Goal: Task Accomplishment & Management: Use online tool/utility

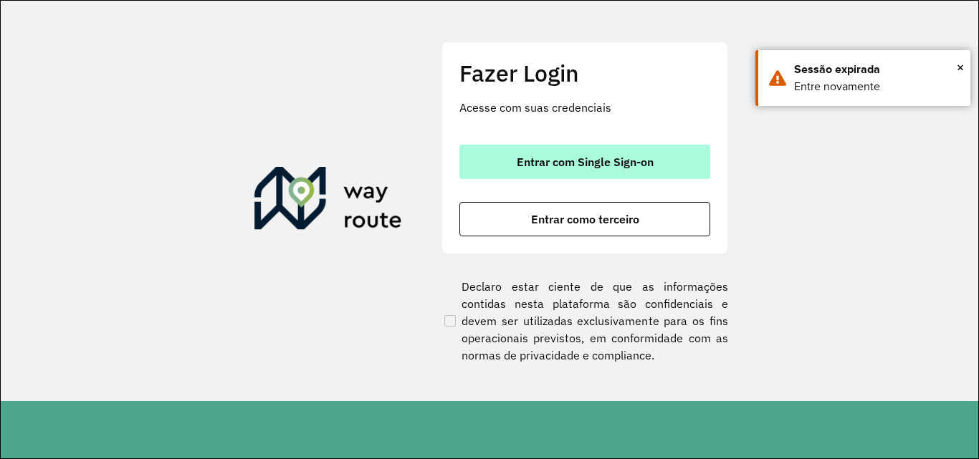
click at [528, 168] on span "Entrar com Single Sign-on" at bounding box center [585, 161] width 137 height 11
click at [557, 161] on span "Entrar com Single Sign-on" at bounding box center [585, 161] width 137 height 11
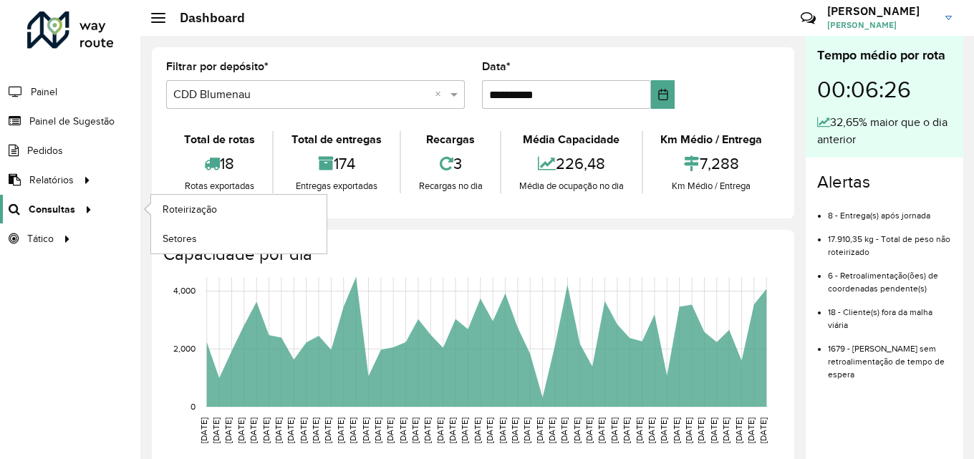
click at [55, 207] on span "Consultas" at bounding box center [52, 209] width 47 height 15
click at [304, 202] on link "Roteirização" at bounding box center [239, 209] width 176 height 29
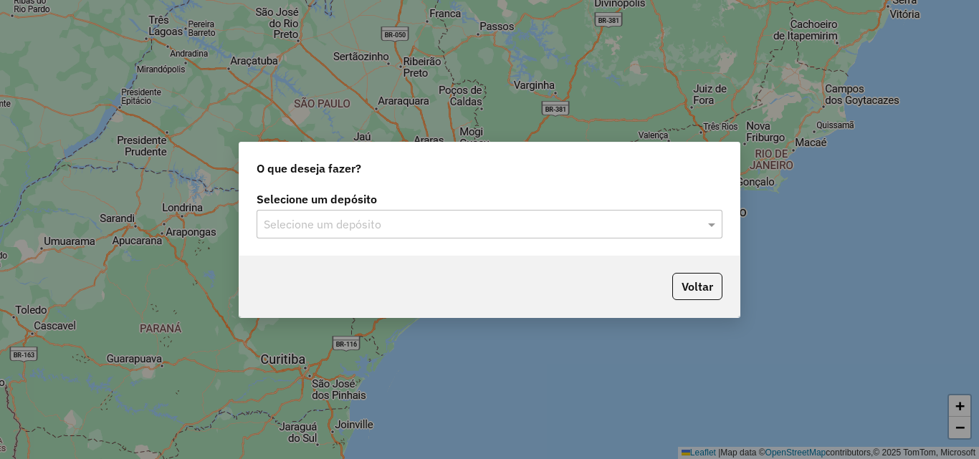
click at [508, 216] on input "text" at bounding box center [475, 224] width 423 height 17
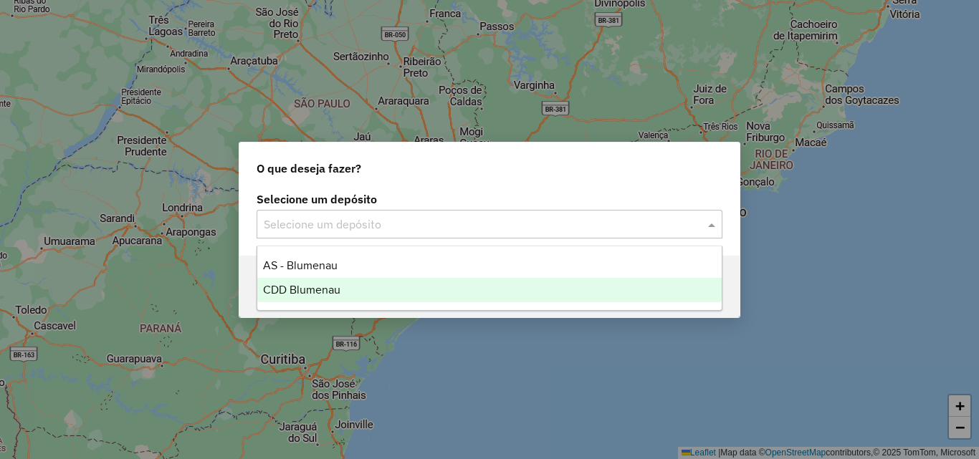
click at [314, 290] on span "CDD Blumenau" at bounding box center [301, 290] width 77 height 12
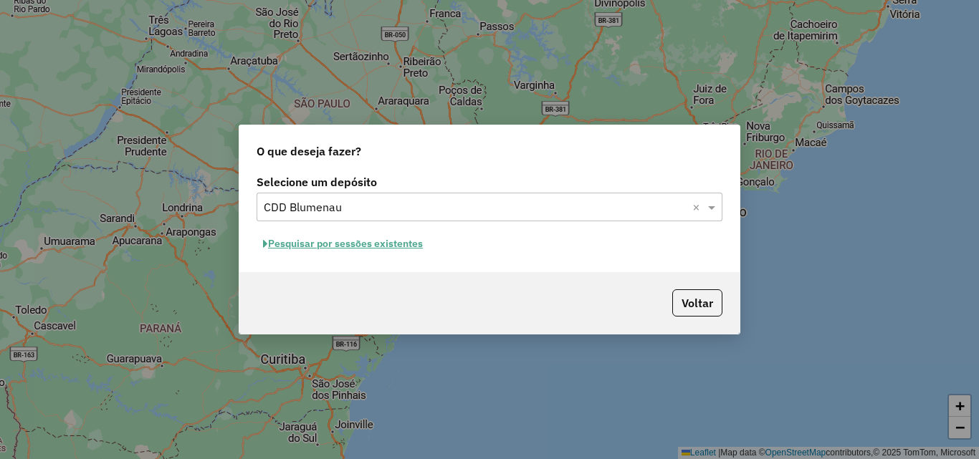
click at [339, 243] on button "Pesquisar por sessões existentes" at bounding box center [343, 244] width 173 height 22
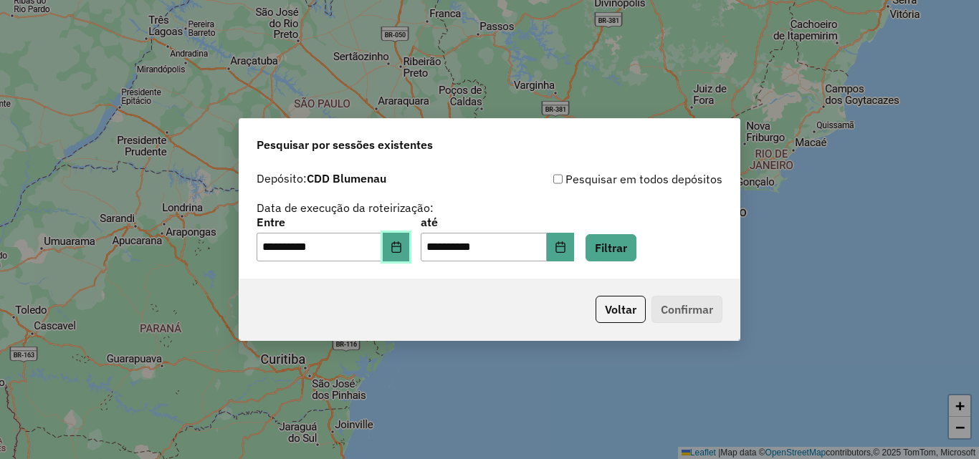
click at [402, 244] on icon "Choose Date" at bounding box center [395, 246] width 11 height 11
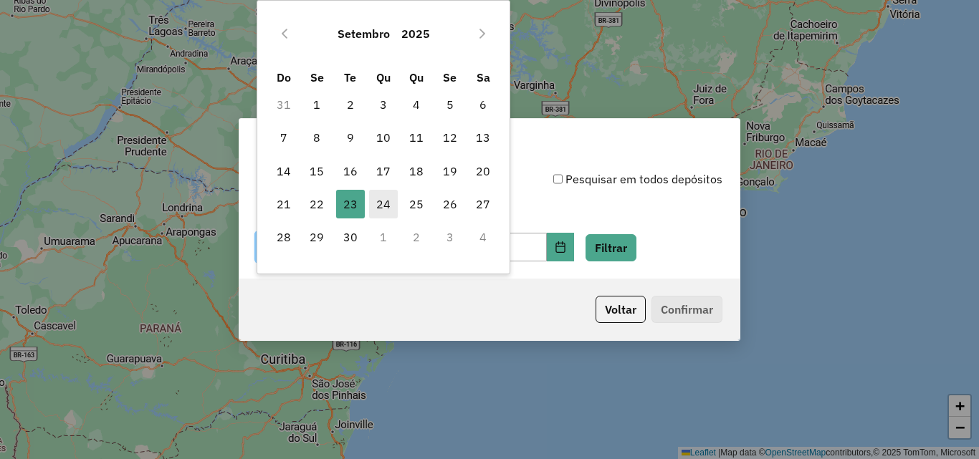
click at [383, 205] on span "24" at bounding box center [383, 204] width 29 height 29
type input "**********"
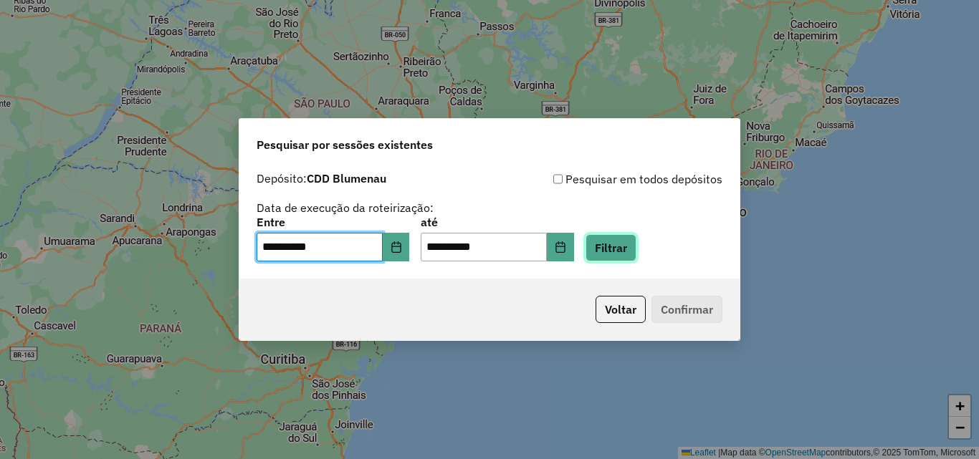
click at [633, 246] on button "Filtrar" at bounding box center [610, 247] width 51 height 27
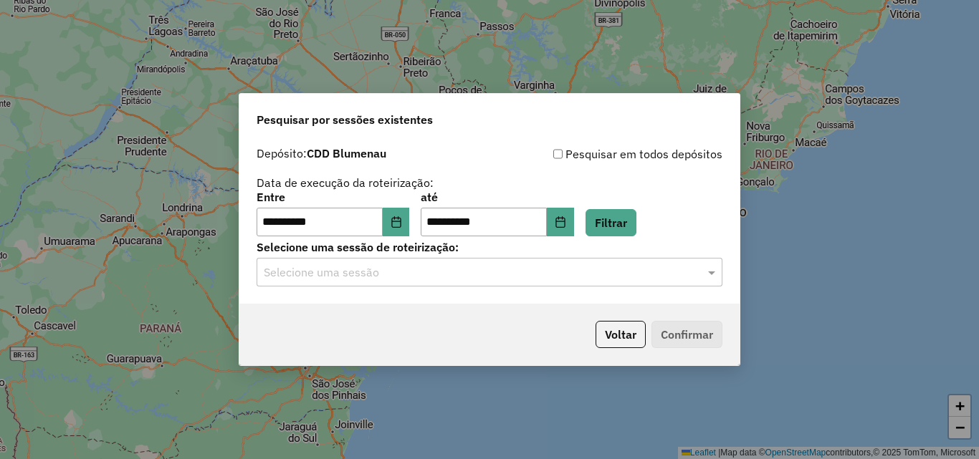
click at [421, 274] on input "text" at bounding box center [475, 272] width 423 height 17
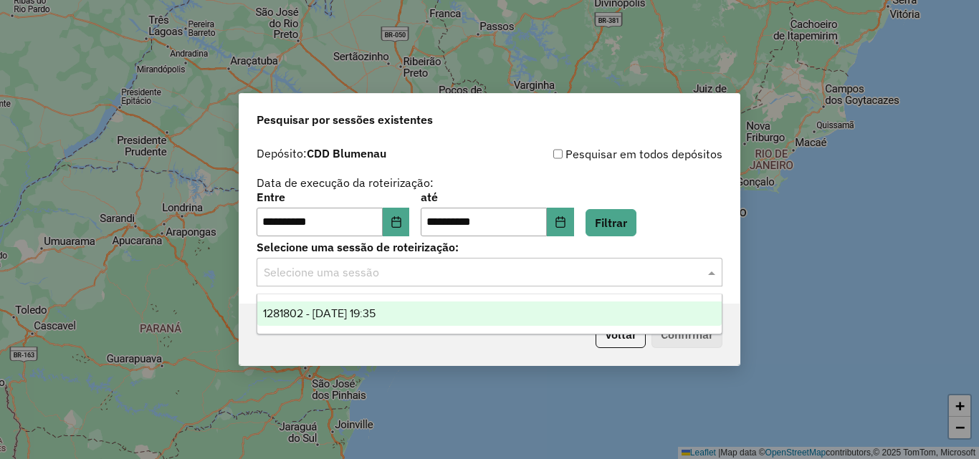
click at [359, 323] on div "1281802 - [DATE] 19:35" at bounding box center [489, 314] width 464 height 24
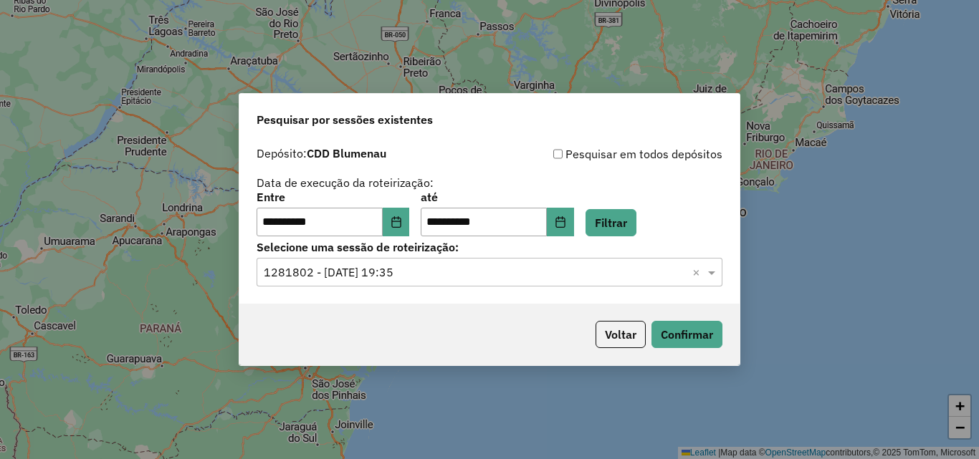
click at [787, 335] on div "**********" at bounding box center [489, 229] width 979 height 459
click at [711, 335] on button "Confirmar" at bounding box center [686, 334] width 71 height 27
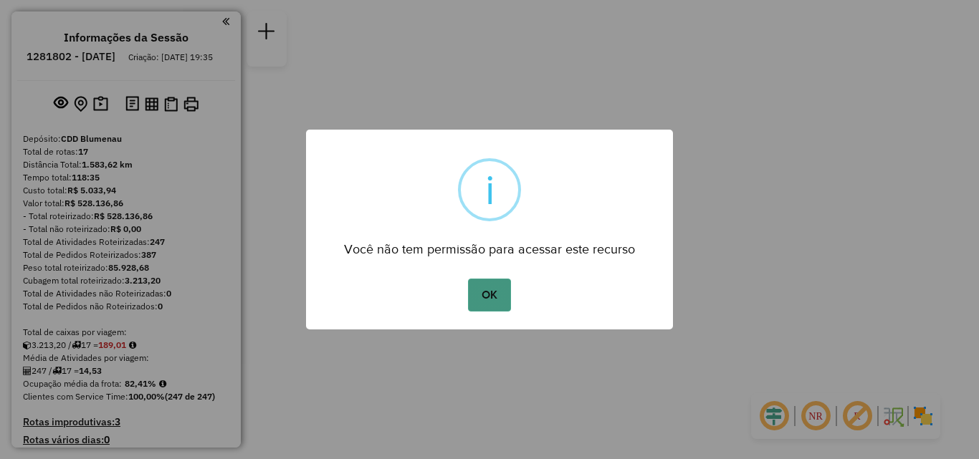
click at [502, 303] on button "OK" at bounding box center [489, 295] width 42 height 33
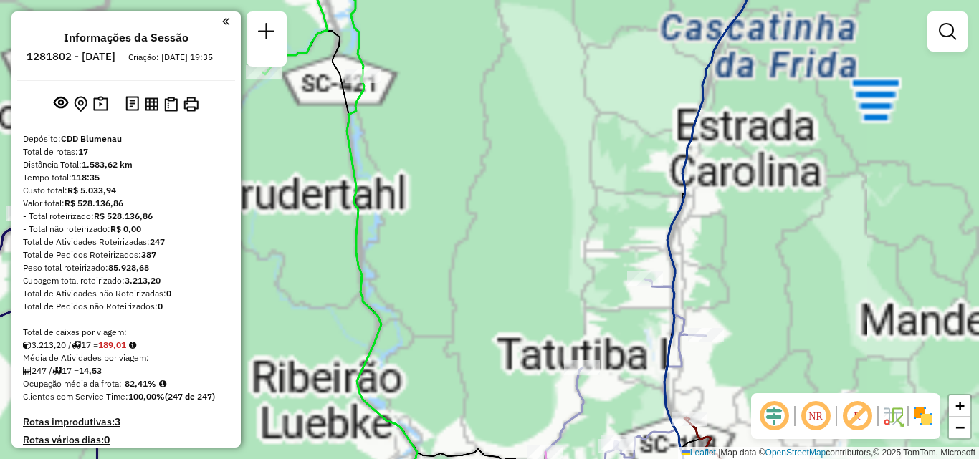
click at [502, 181] on div "Janela de atendimento Grade de atendimento Capacidade Transportadoras Veículos …" at bounding box center [489, 229] width 979 height 459
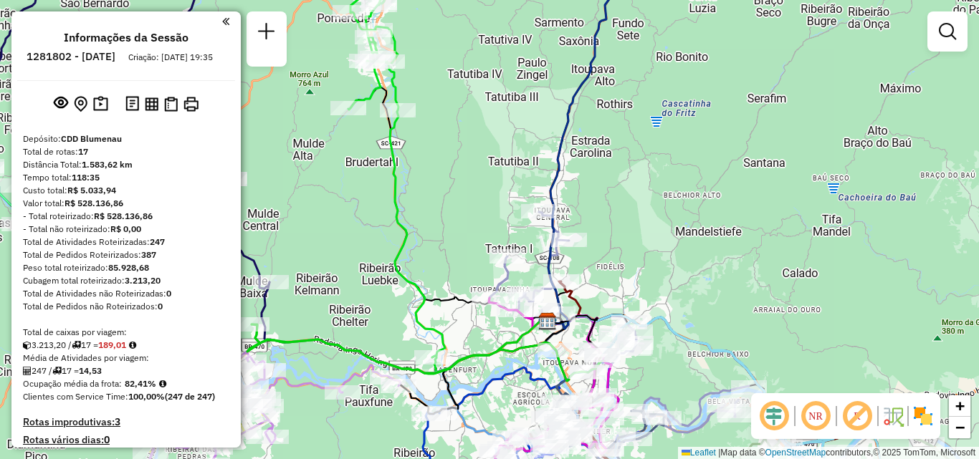
drag, startPoint x: 552, startPoint y: 222, endPoint x: 502, endPoint y: 191, distance: 58.9
click at [504, 196] on div "Janela de atendimento Grade de atendimento Capacidade Transportadoras Veículos …" at bounding box center [489, 229] width 979 height 459
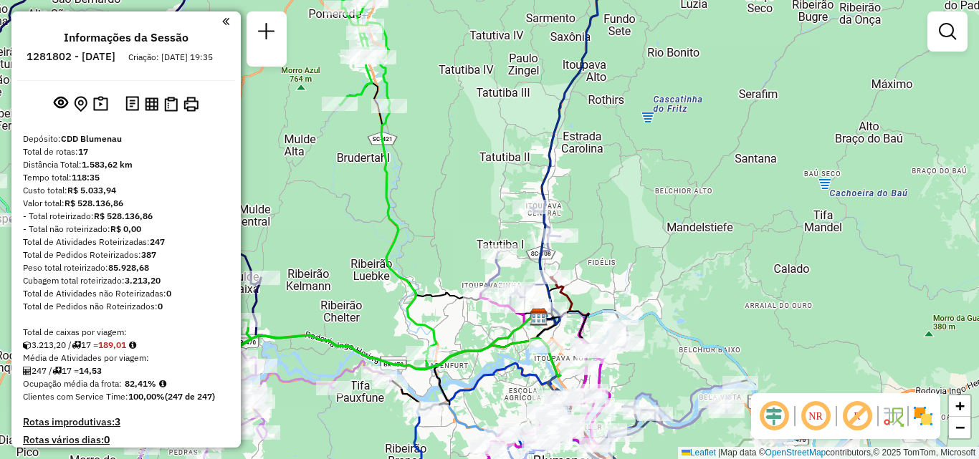
drag, startPoint x: 593, startPoint y: 245, endPoint x: 611, endPoint y: 205, distance: 44.2
click at [609, 212] on div "Rota 2 - Placa RAF8760 92805329 - MINIMERCADO RONDI LT [PERSON_NAME] de atendim…" at bounding box center [489, 229] width 979 height 459
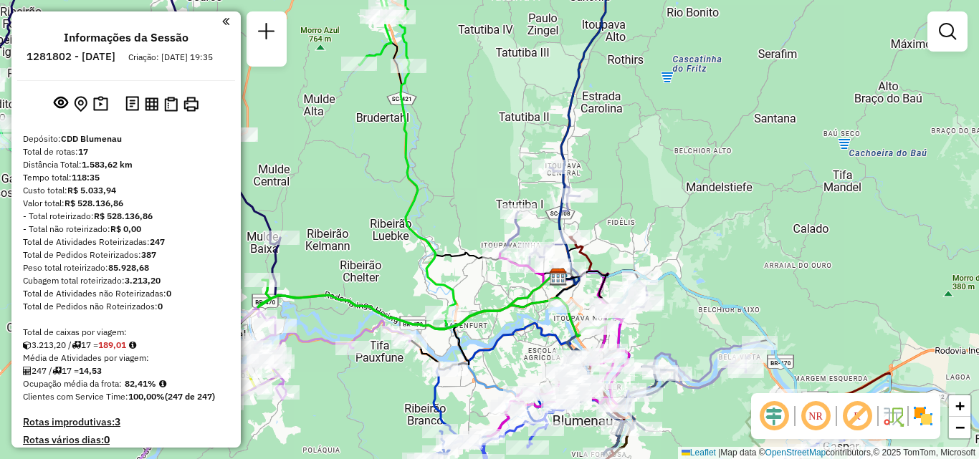
drag, startPoint x: 654, startPoint y: 241, endPoint x: 639, endPoint y: 243, distance: 15.2
click at [639, 243] on div "Janela de atendimento Grade de atendimento Capacidade Transportadoras Veículos …" at bounding box center [489, 229] width 979 height 459
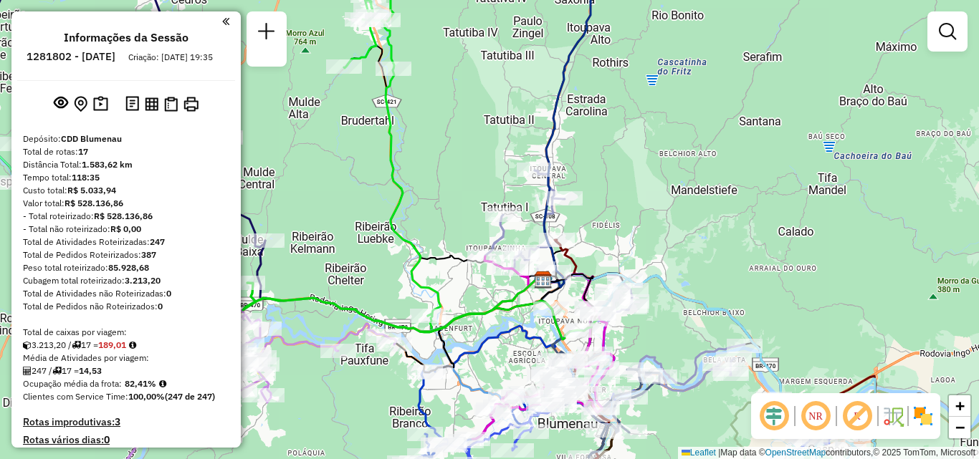
click at [685, 265] on div "Janela de atendimento Grade de atendimento Capacidade Transportadoras Veículos …" at bounding box center [489, 229] width 979 height 459
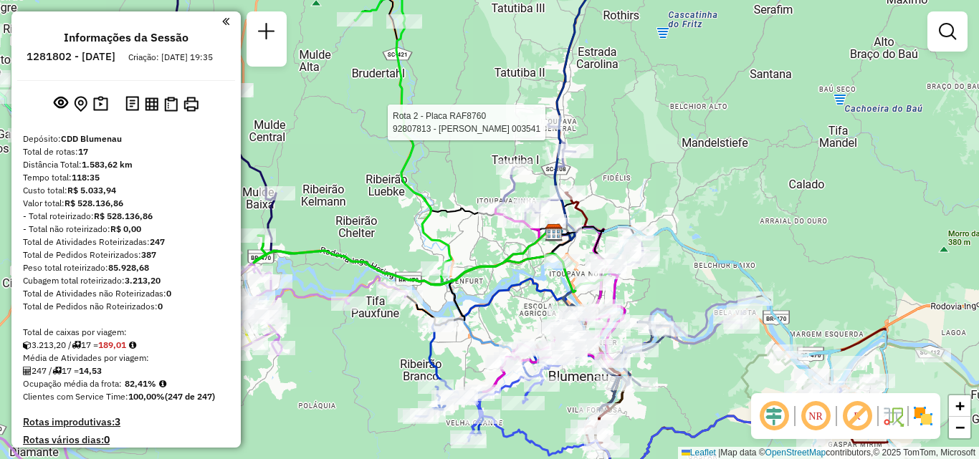
select select "**********"
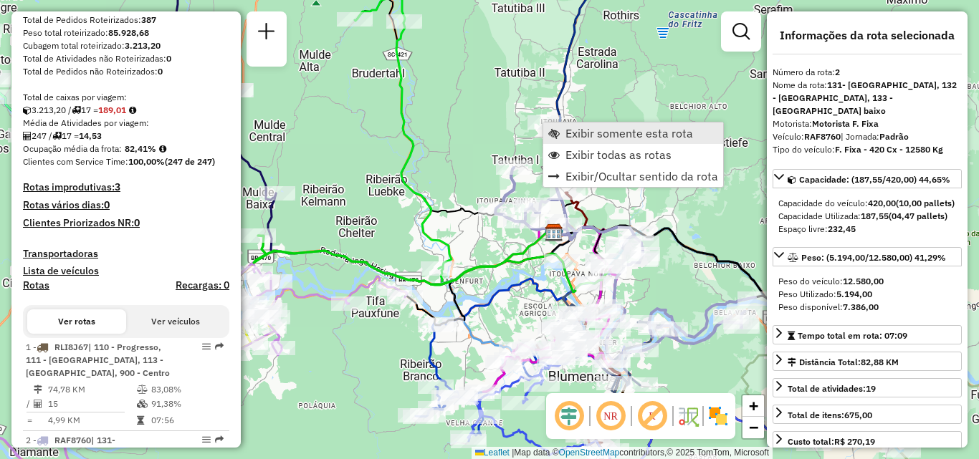
scroll to position [668, 0]
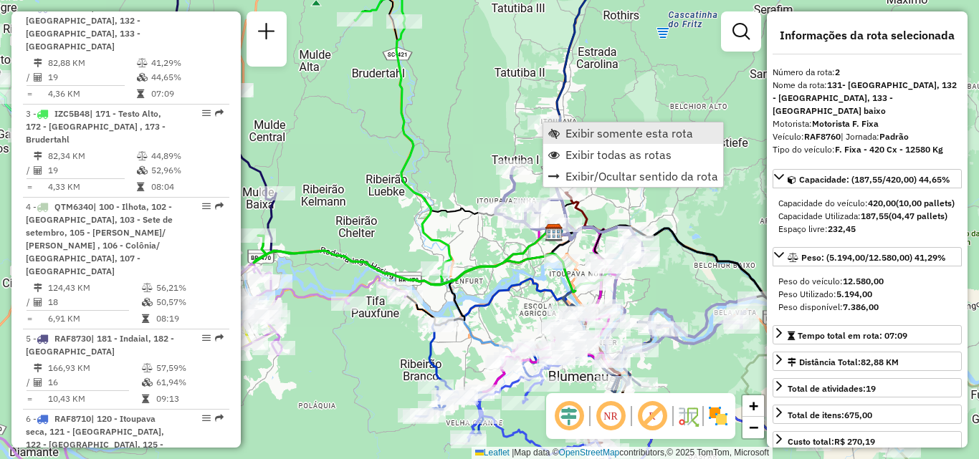
click at [570, 128] on span "Exibir somente esta rota" at bounding box center [629, 133] width 128 height 11
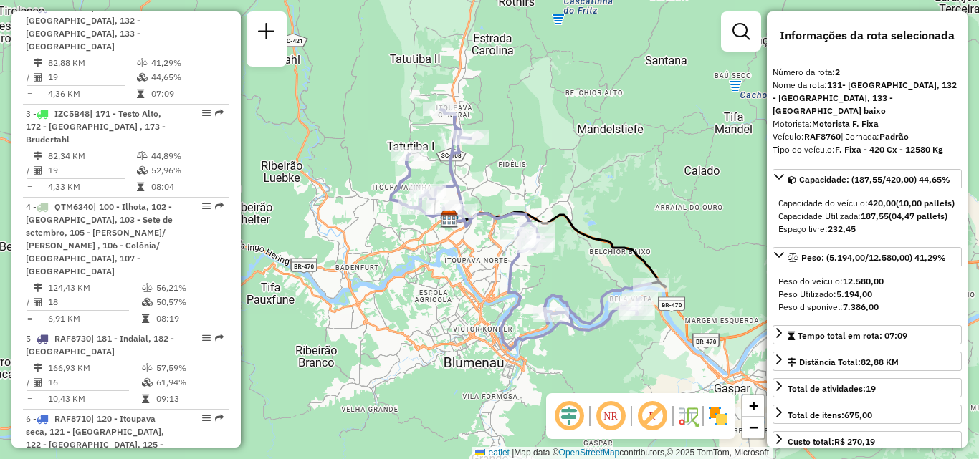
drag, startPoint x: 601, startPoint y: 168, endPoint x: 640, endPoint y: 168, distance: 38.7
click at [640, 168] on div "Janela de atendimento Grade de atendimento Capacidade Transportadoras Veículos …" at bounding box center [489, 229] width 979 height 459
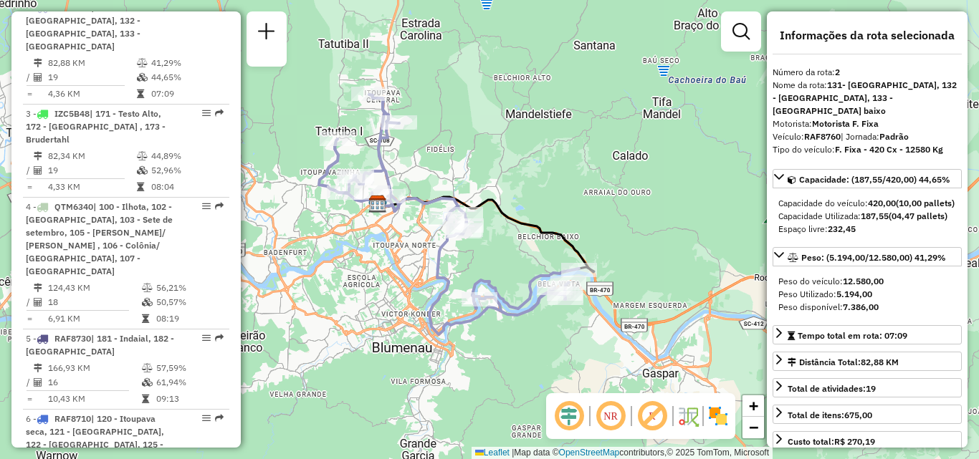
drag, startPoint x: 549, startPoint y: 281, endPoint x: 568, endPoint y: 284, distance: 19.7
click at [568, 284] on div "Janela de atendimento Grade de atendimento Capacidade Transportadoras Veículos …" at bounding box center [489, 229] width 979 height 459
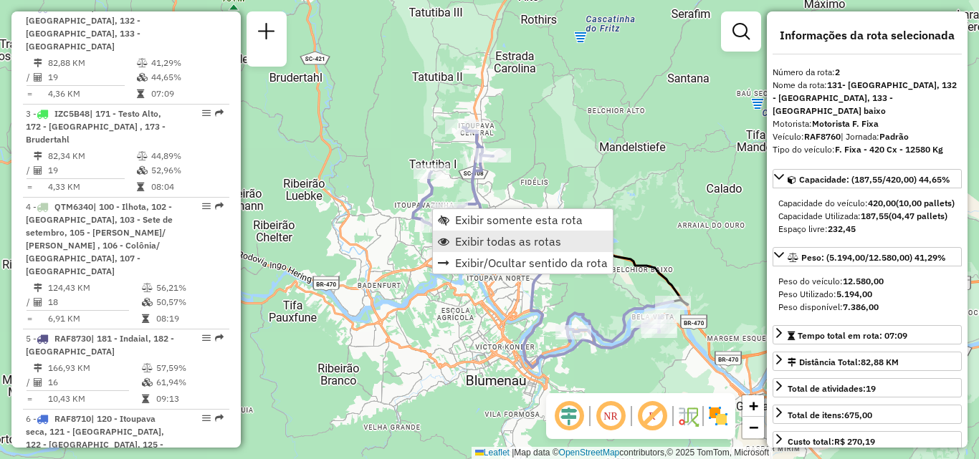
click at [475, 240] on span "Exibir todas as rotas" at bounding box center [508, 241] width 106 height 11
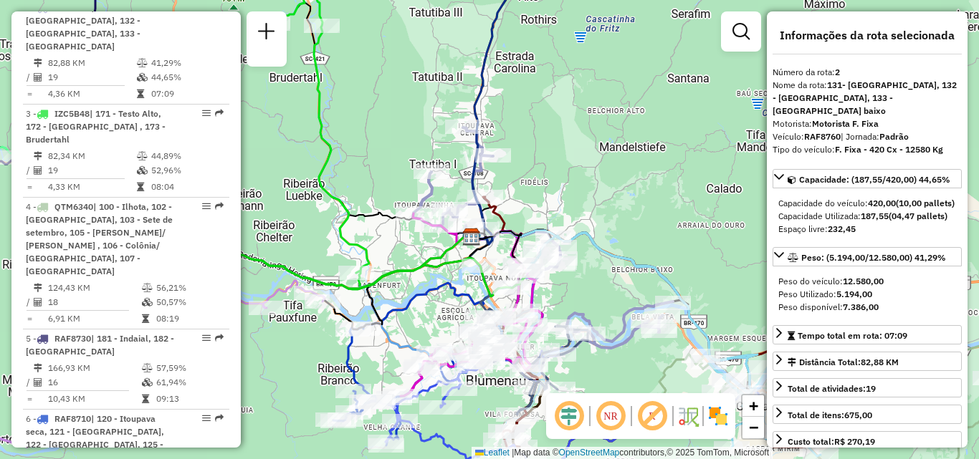
drag, startPoint x: 399, startPoint y: 246, endPoint x: 629, endPoint y: 253, distance: 230.1
click at [629, 253] on div "Janela de atendimento Grade de atendimento Capacidade Transportadoras Veículos …" at bounding box center [489, 229] width 979 height 459
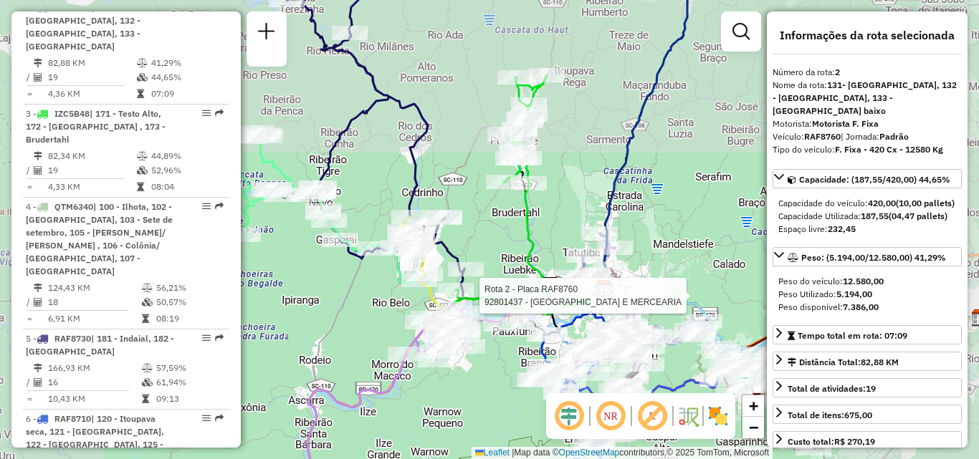
drag, startPoint x: 520, startPoint y: 276, endPoint x: 494, endPoint y: 316, distance: 47.7
click at [494, 322] on div "Rota 2 - Placa RAF8760 92801437 - PADARIA E MERCEARIA Janela de atendimento Gra…" at bounding box center [489, 229] width 979 height 459
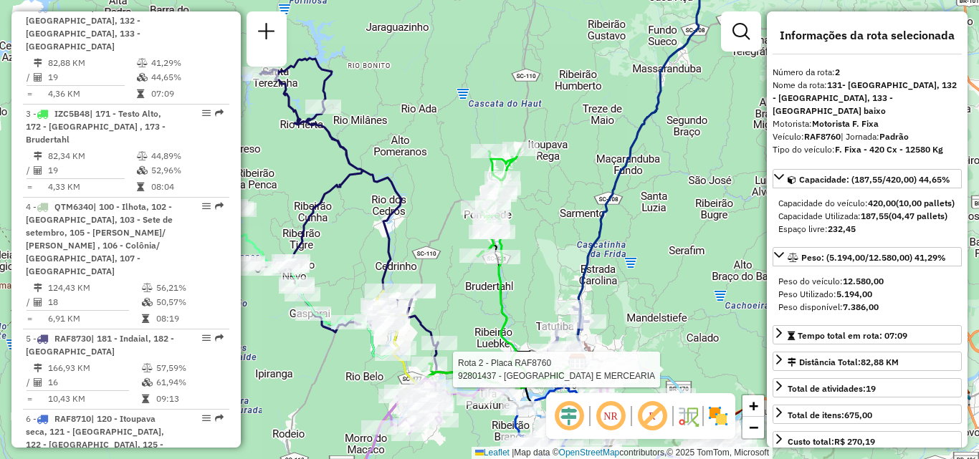
click at [547, 239] on div "Rota 2 - Placa RAF8760 92801437 - PADARIA E MERCEARIA Janela de atendimento Gra…" at bounding box center [489, 229] width 979 height 459
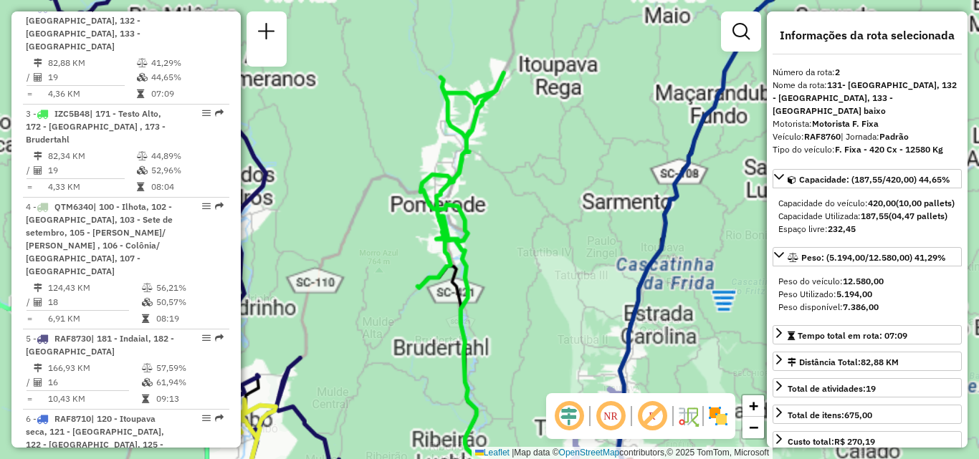
click at [531, 162] on div "Rota 2 - Placa RAF8760 92801437 - PADARIA E MERCEARIA Janela de atendimento Gra…" at bounding box center [489, 229] width 979 height 459
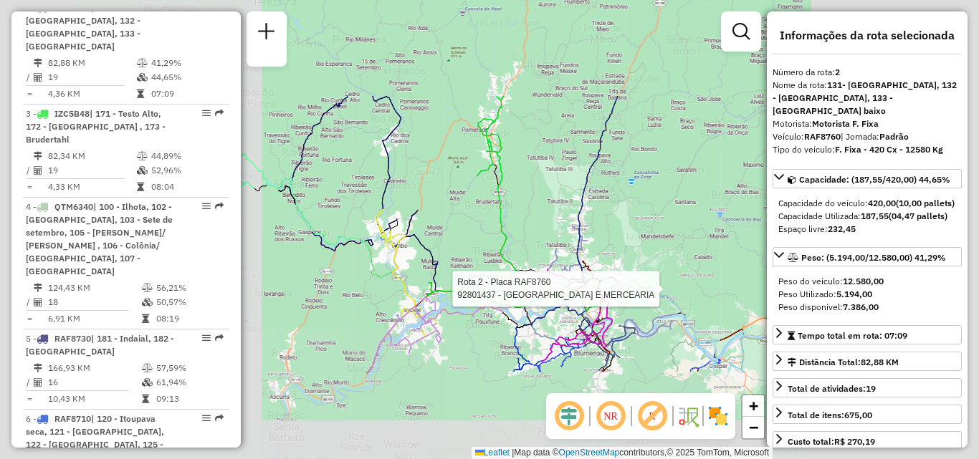
click at [497, 233] on icon at bounding box center [501, 197] width 49 height 203
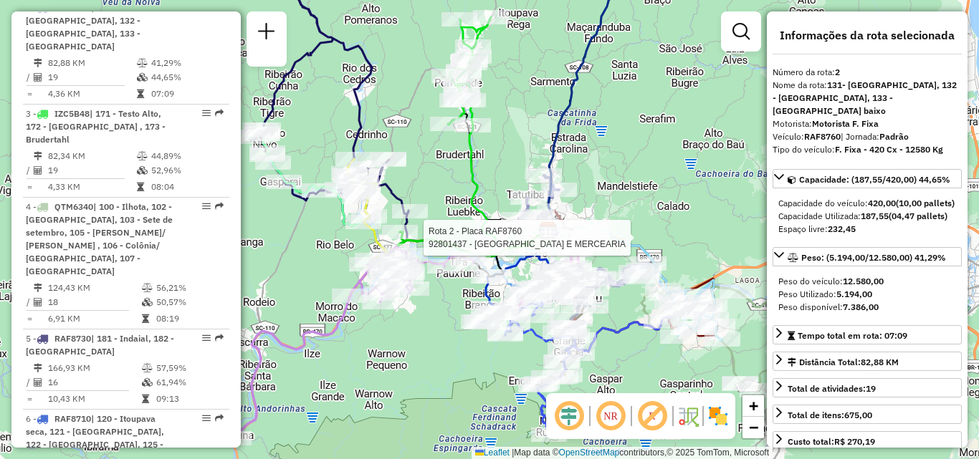
drag, startPoint x: 411, startPoint y: 398, endPoint x: 373, endPoint y: 131, distance: 269.2
click at [377, 143] on div "Rota 2 - Placa RAF8760 92801437 - PADARIA E MERCEARIA Janela de atendimento Gra…" at bounding box center [489, 229] width 979 height 459
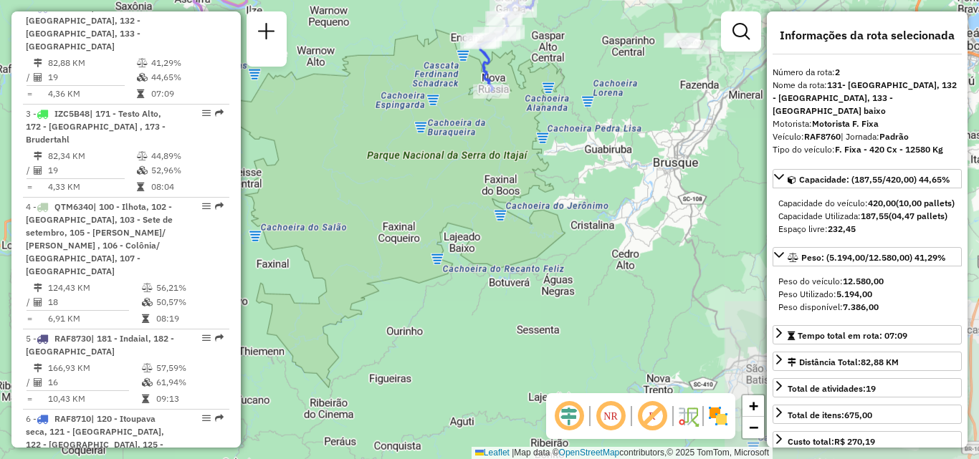
drag, startPoint x: 524, startPoint y: 34, endPoint x: 516, endPoint y: 160, distance: 126.3
click at [527, 141] on div "Rota 2 - Placa RAF8760 92801437 - PADARIA E MERCEARIA Janela de atendimento Gra…" at bounding box center [489, 229] width 979 height 459
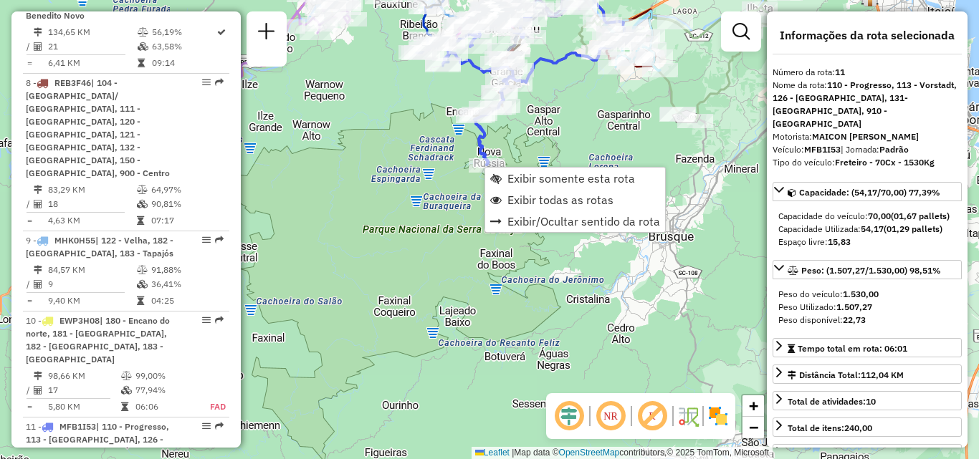
scroll to position [1532, 0]
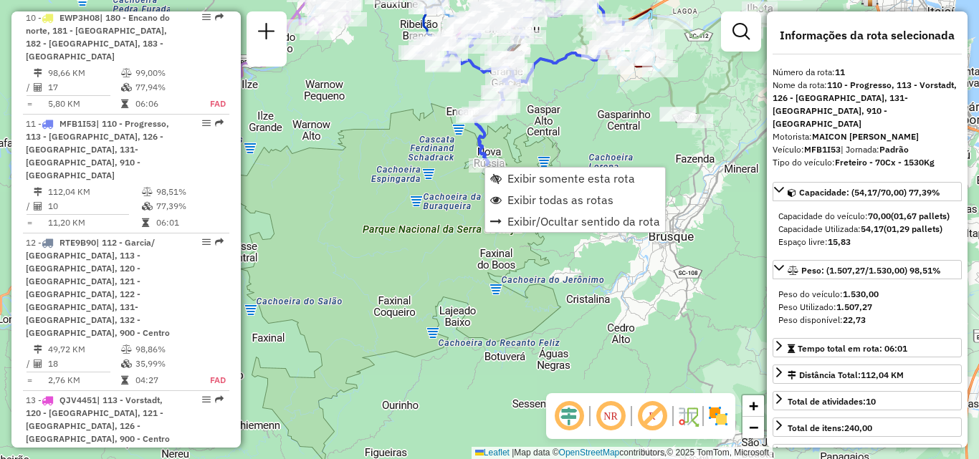
click at [404, 164] on div "Rota 2 - Placa RAF8760 92801437 - PADARIA E MERCEARIA Janela de atendimento Gra…" at bounding box center [489, 229] width 979 height 459
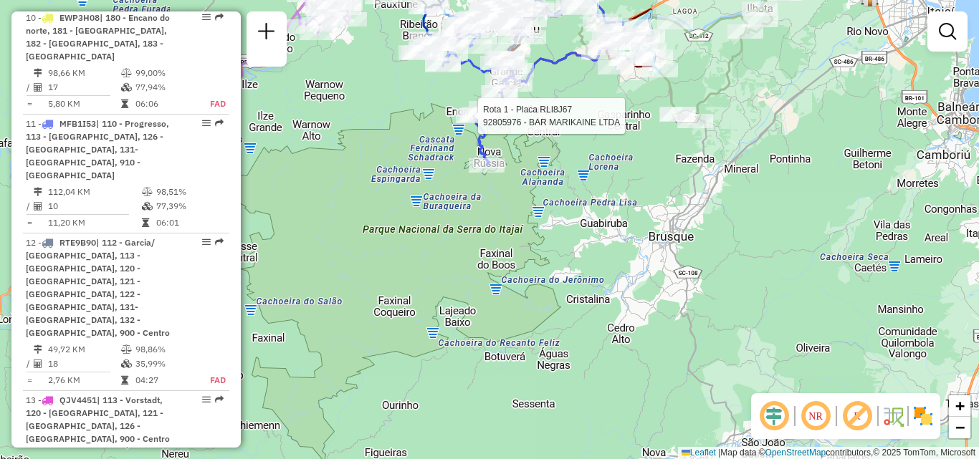
select select "**********"
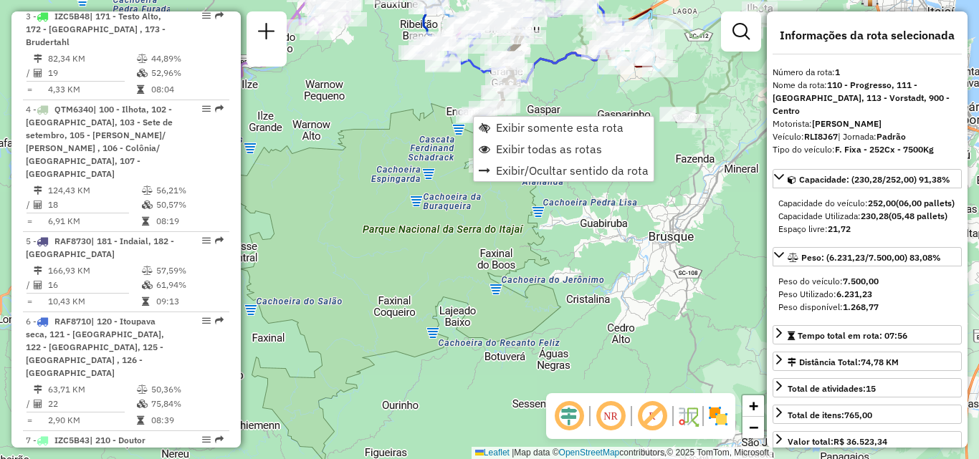
scroll to position [575, 0]
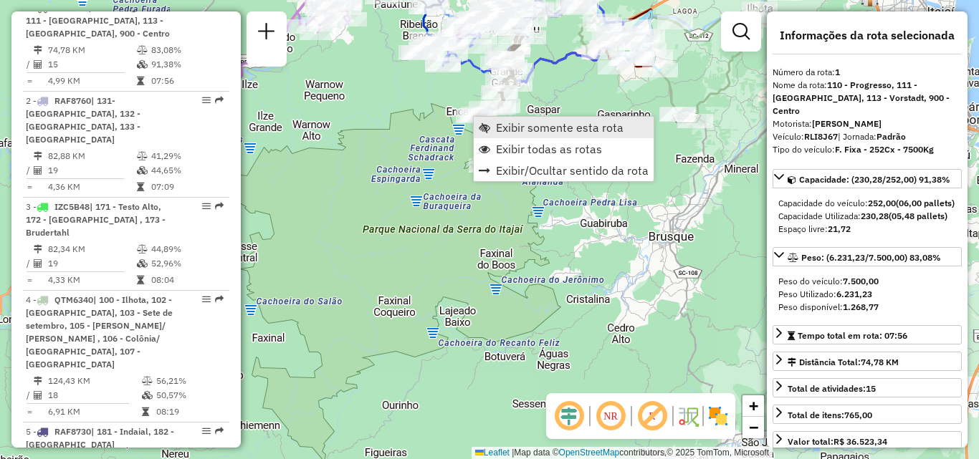
click at [495, 125] on link "Exibir somente esta rota" at bounding box center [564, 127] width 180 height 21
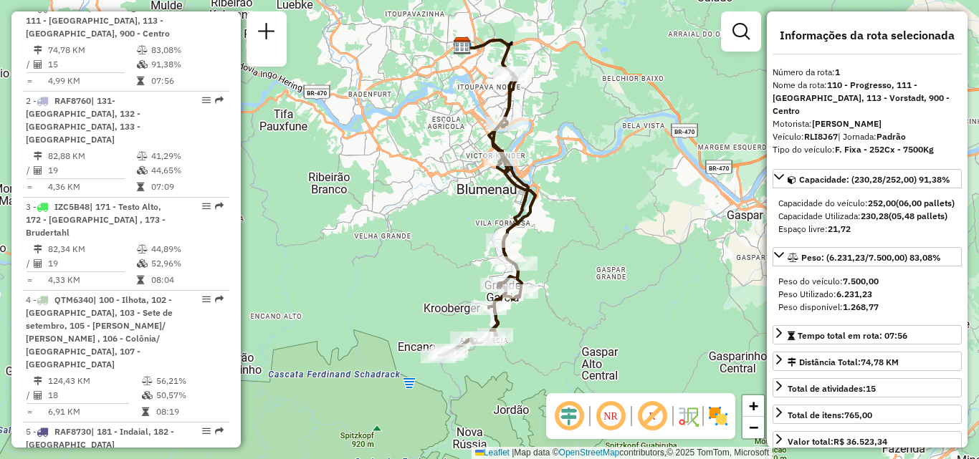
drag, startPoint x: 574, startPoint y: 225, endPoint x: 566, endPoint y: 180, distance: 45.8
click at [566, 180] on div "Janela de atendimento Grade de atendimento Capacidade Transportadoras Veículos …" at bounding box center [489, 229] width 979 height 459
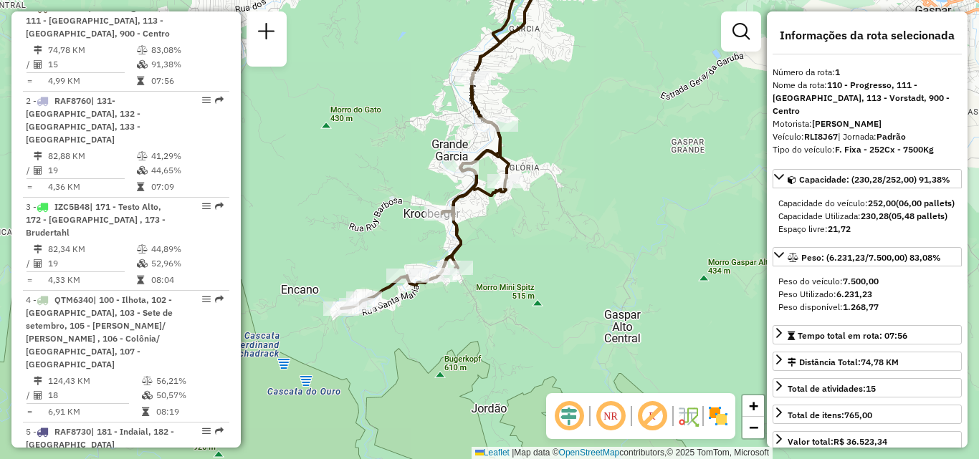
click at [529, 428] on div "Janela de atendimento Grade de atendimento Capacidade Transportadoras Veículos …" at bounding box center [489, 229] width 979 height 459
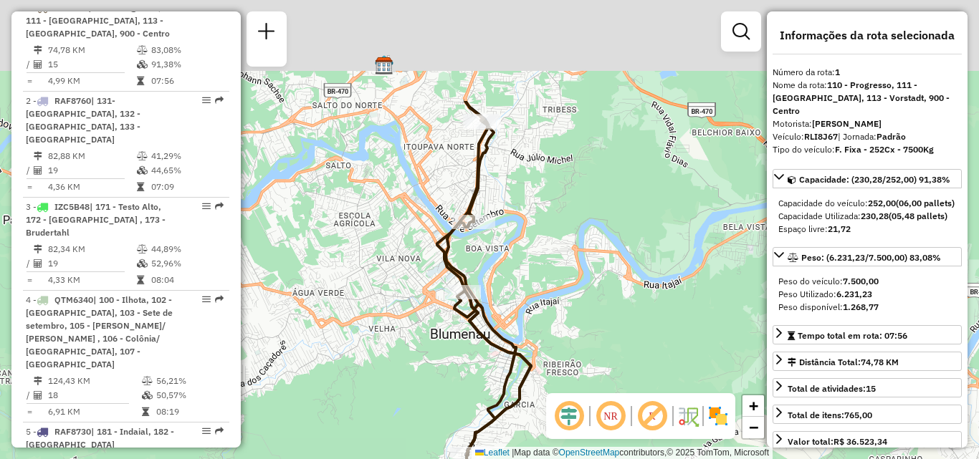
drag, startPoint x: 550, startPoint y: 418, endPoint x: 549, endPoint y: 429, distance: 10.8
click at [549, 429] on hb-router-mapa "Informações da Sessão 1281802 - [DATE] Criação: [DATE] 19:35 Depósito: CDD Blum…" at bounding box center [489, 229] width 979 height 459
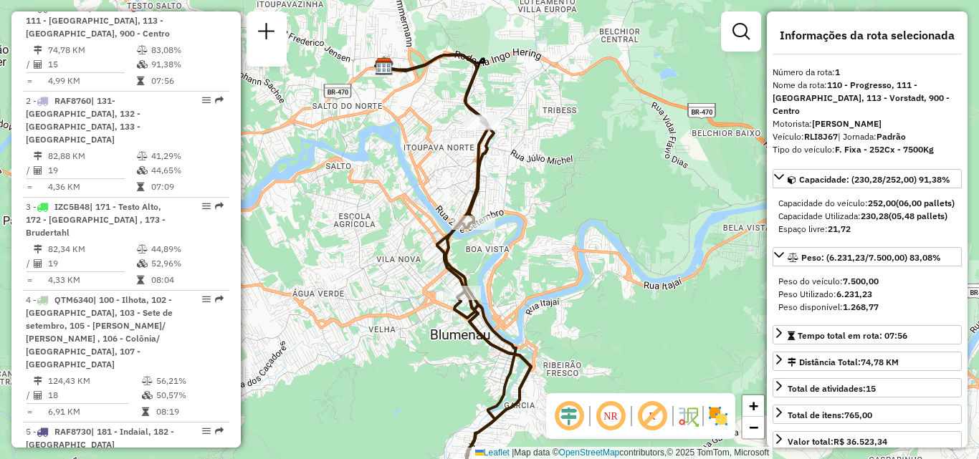
click at [547, 249] on div "Janela de atendimento Grade de atendimento Capacidade Transportadoras Veículos …" at bounding box center [489, 229] width 979 height 459
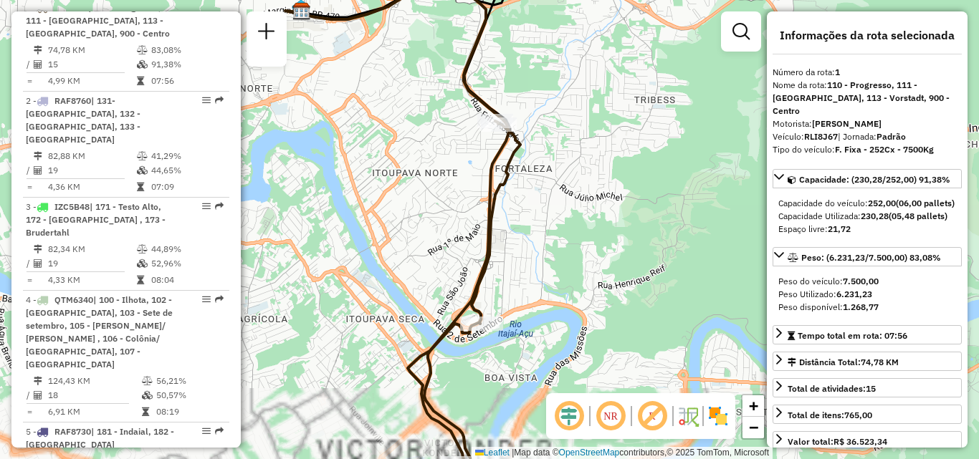
drag, startPoint x: 552, startPoint y: 293, endPoint x: 509, endPoint y: 85, distance: 212.2
click at [514, 112] on div "Janela de atendimento Grade de atendimento Capacidade Transportadoras Veículos …" at bounding box center [489, 229] width 979 height 459
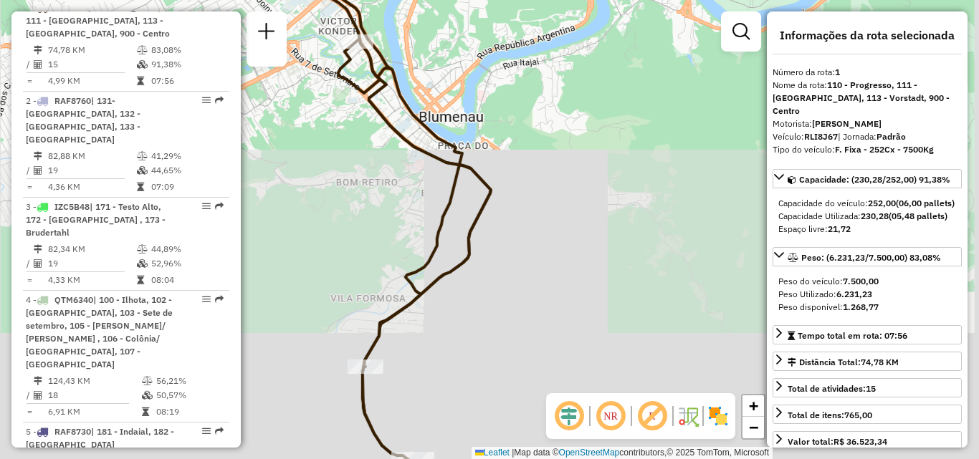
drag, startPoint x: 528, startPoint y: 216, endPoint x: 532, endPoint y: 244, distance: 28.2
click at [532, 244] on div "Janela de atendimento Grade de atendimento Capacidade Transportadoras Veículos …" at bounding box center [489, 229] width 979 height 459
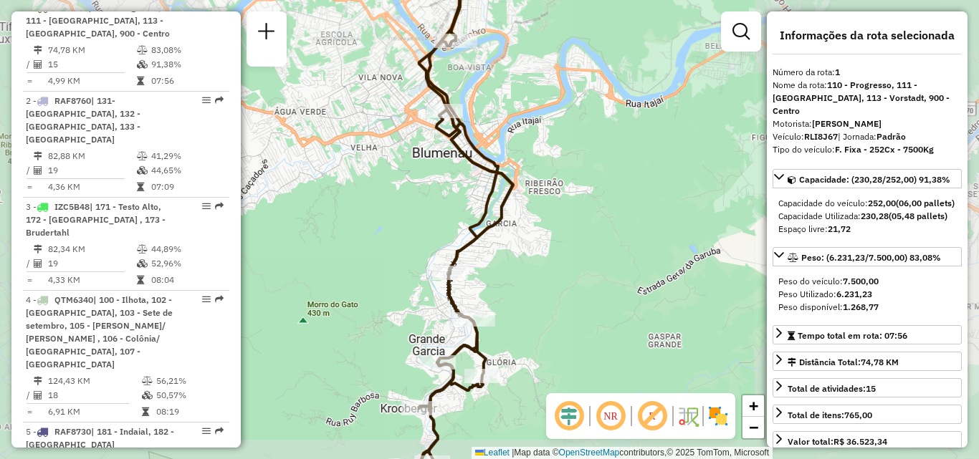
drag, startPoint x: 529, startPoint y: 225, endPoint x: 512, endPoint y: 97, distance: 129.4
click at [512, 120] on div "Janela de atendimento Grade de atendimento Capacidade Transportadoras Veículos …" at bounding box center [489, 229] width 979 height 459
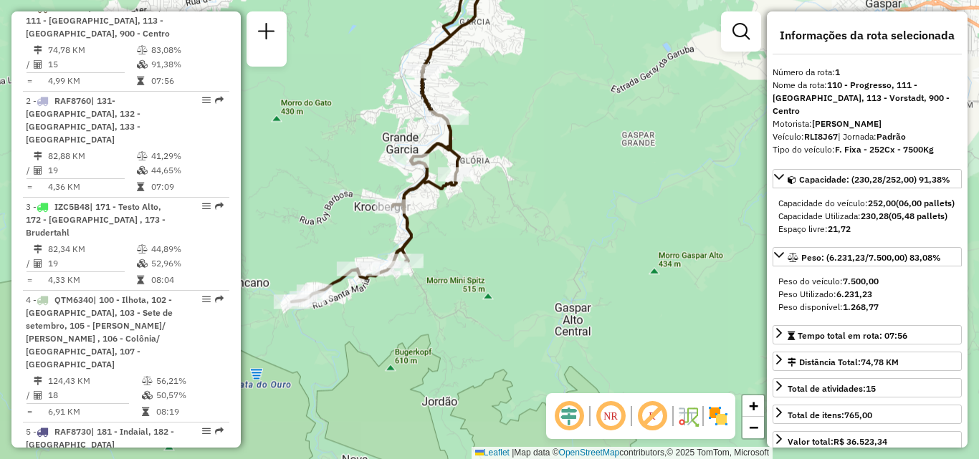
drag, startPoint x: 533, startPoint y: 192, endPoint x: 542, endPoint y: 149, distance: 43.8
click at [541, 149] on div "Janela de atendimento Grade de atendimento Capacidade Transportadoras Veículos …" at bounding box center [489, 229] width 979 height 459
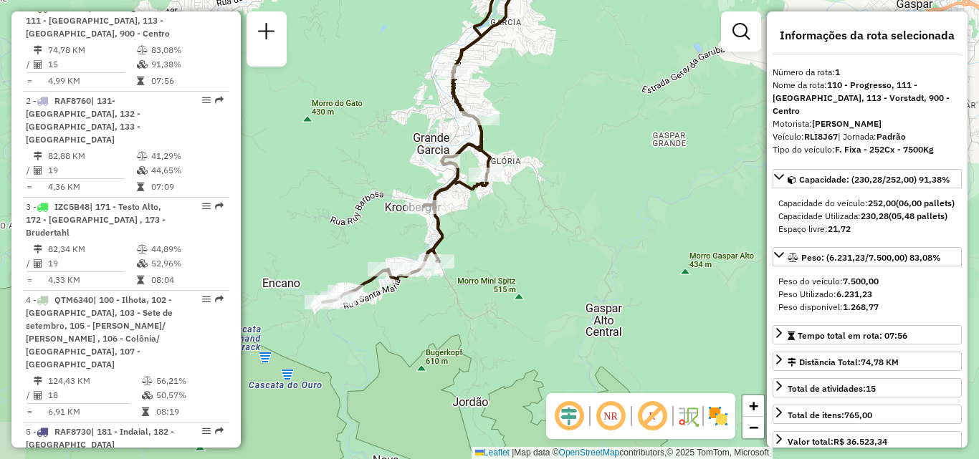
drag, startPoint x: 522, startPoint y: 229, endPoint x: 529, endPoint y: 239, distance: 12.9
click at [529, 239] on div "Janela de atendimento Grade de atendimento Capacidade Transportadoras Veículos …" at bounding box center [489, 229] width 979 height 459
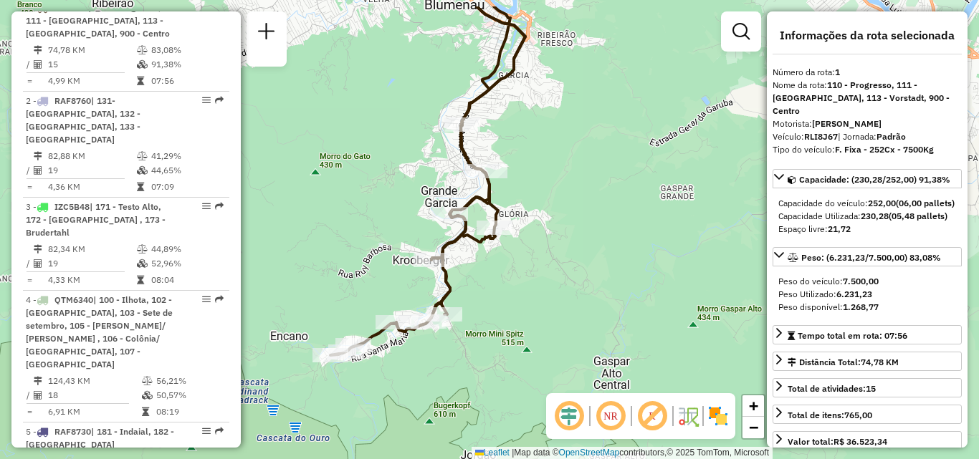
click at [517, 295] on div "Janela de atendimento Grade de atendimento Capacidade Transportadoras Veículos …" at bounding box center [489, 229] width 979 height 459
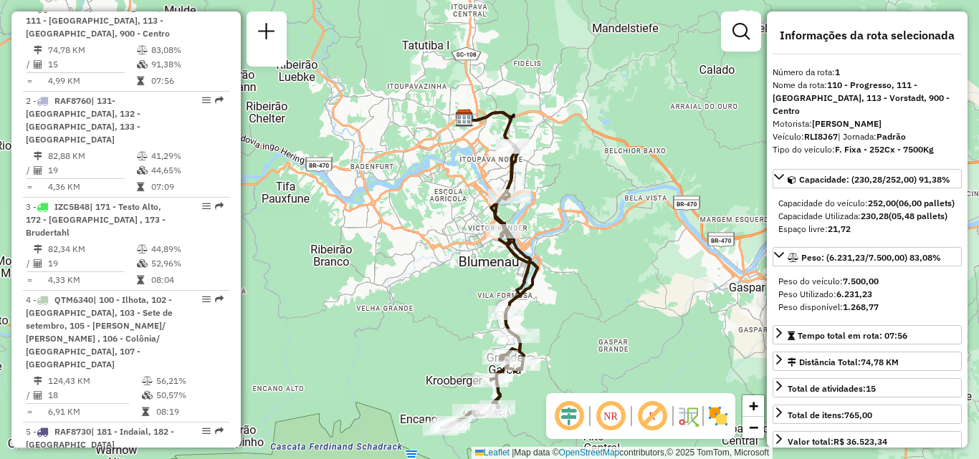
drag, startPoint x: 608, startPoint y: 168, endPoint x: 608, endPoint y: 287, distance: 118.9
click at [608, 290] on div "Janela de atendimento Grade de atendimento Capacidade Transportadoras Veículos …" at bounding box center [489, 229] width 979 height 459
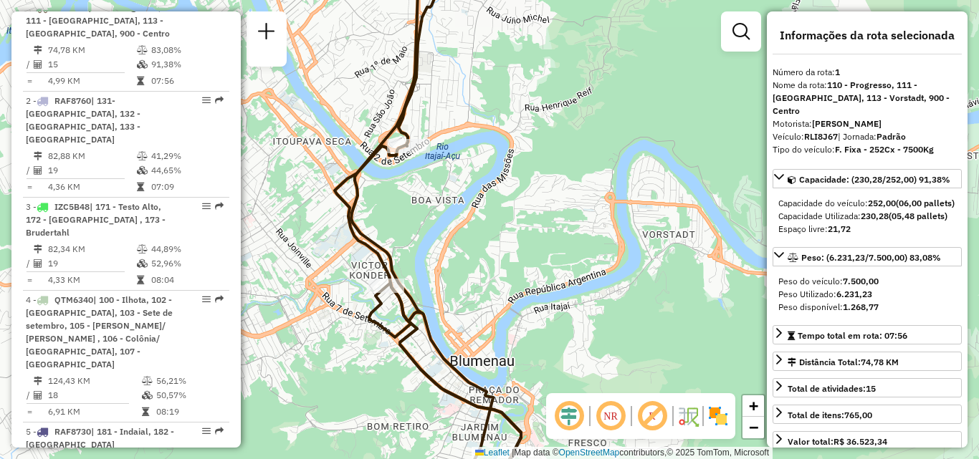
drag, startPoint x: 603, startPoint y: 239, endPoint x: 613, endPoint y: 241, distance: 10.1
click at [613, 241] on div "Janela de atendimento Grade de atendimento Capacidade Transportadoras Veículos …" at bounding box center [489, 229] width 979 height 459
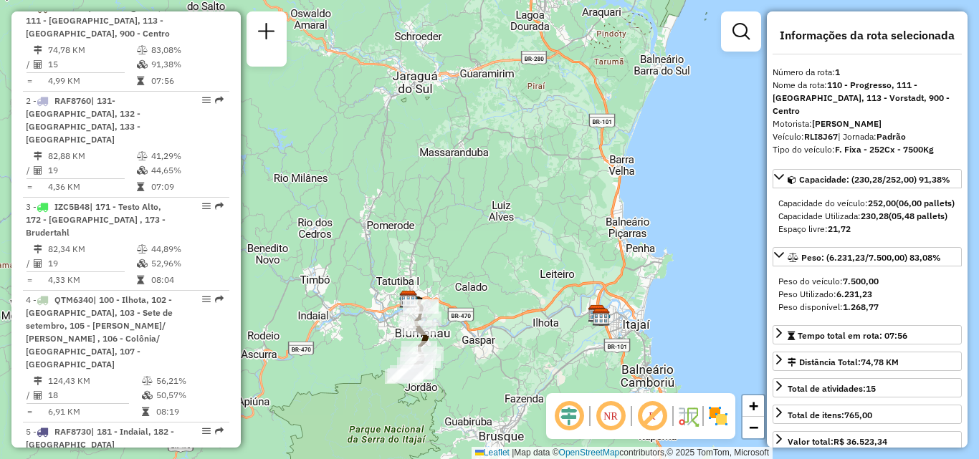
click at [561, 234] on div "Janela de atendimento Grade de atendimento Capacidade Transportadoras Veículos …" at bounding box center [489, 229] width 979 height 459
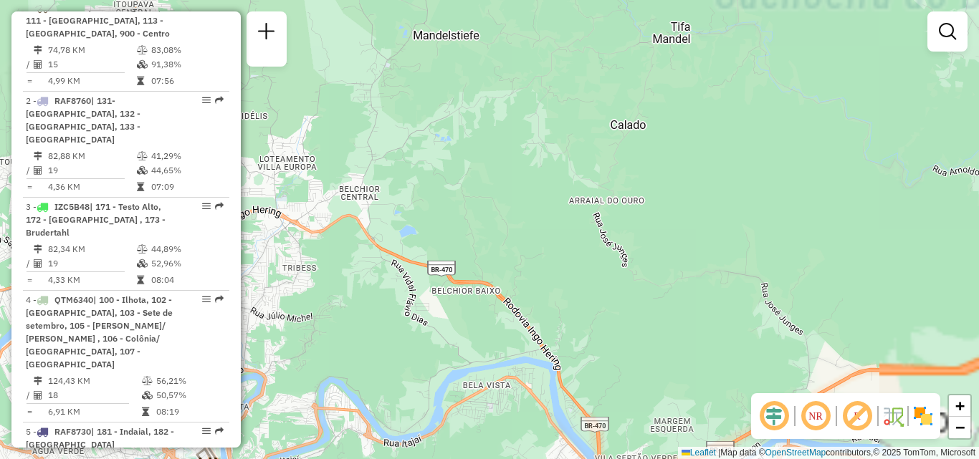
drag, startPoint x: 364, startPoint y: 335, endPoint x: 603, endPoint y: 277, distance: 246.2
click at [607, 274] on div "Janela de atendimento Grade de atendimento Capacidade Transportadoras Veículos …" at bounding box center [489, 229] width 979 height 459
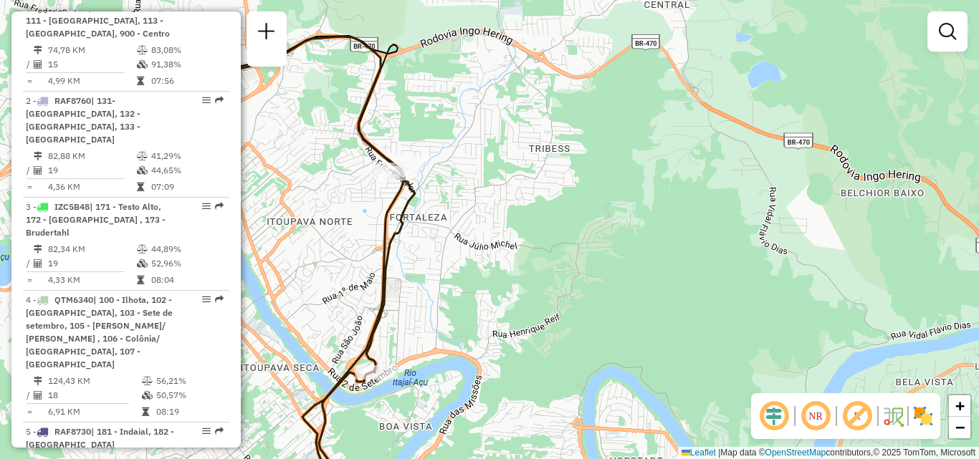
drag, startPoint x: 476, startPoint y: 313, endPoint x: 646, endPoint y: 225, distance: 191.3
click at [644, 227] on div "Janela de atendimento Grade de atendimento Capacidade Transportadoras Veículos …" at bounding box center [489, 229] width 979 height 459
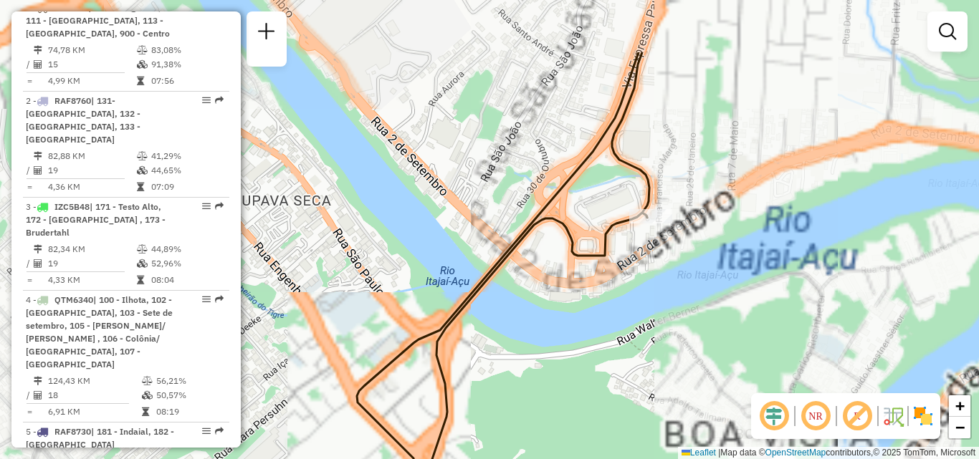
drag, startPoint x: 652, startPoint y: 258, endPoint x: 521, endPoint y: 363, distance: 167.7
click at [521, 363] on div "Janela de atendimento Grade de atendimento Capacidade Transportadoras Veículos …" at bounding box center [489, 229] width 979 height 459
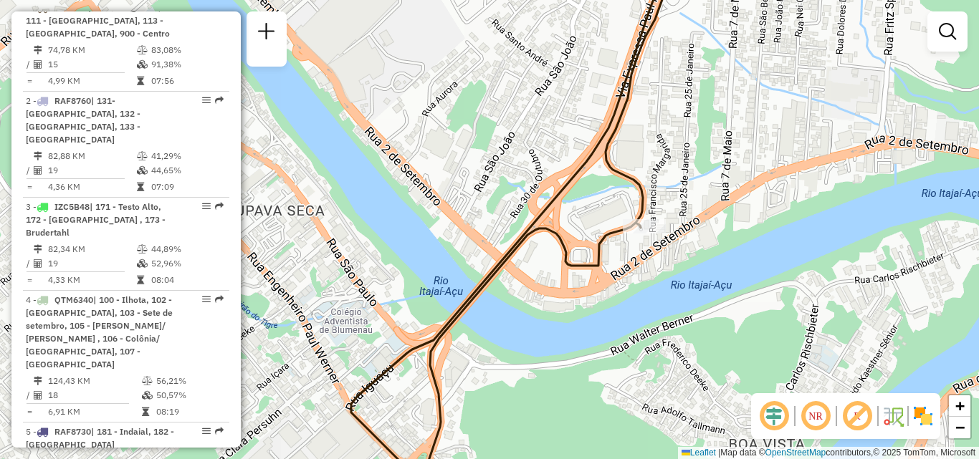
drag, startPoint x: 742, startPoint y: 272, endPoint x: 705, endPoint y: 264, distance: 37.4
click at [705, 264] on div "Janela de atendimento Grade de atendimento Capacidade Transportadoras Veículos …" at bounding box center [489, 229] width 979 height 459
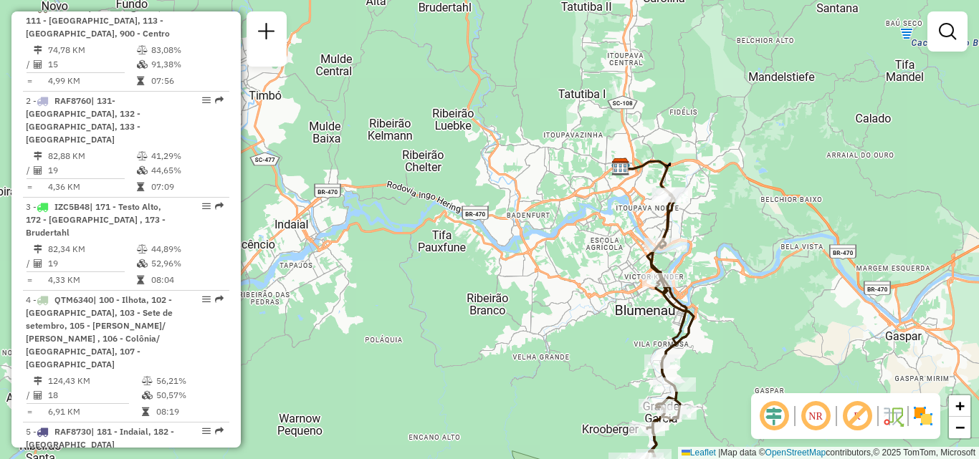
drag, startPoint x: 626, startPoint y: 312, endPoint x: 558, endPoint y: 217, distance: 117.1
click at [560, 219] on div "Rota 1 - Placa RLI8J67 92807105 - POSTO DE COMBUSTIVEL Janela de atendimento Gr…" at bounding box center [489, 229] width 979 height 459
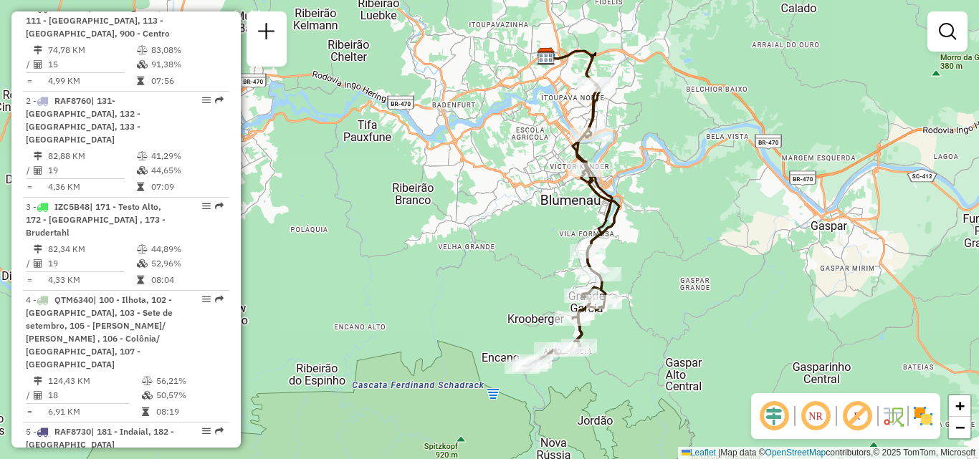
drag, startPoint x: 530, startPoint y: 251, endPoint x: 481, endPoint y: 234, distance: 51.4
click at [481, 233] on div "Janela de atendimento Grade de atendimento Capacidade Transportadoras Veículos …" at bounding box center [489, 229] width 979 height 459
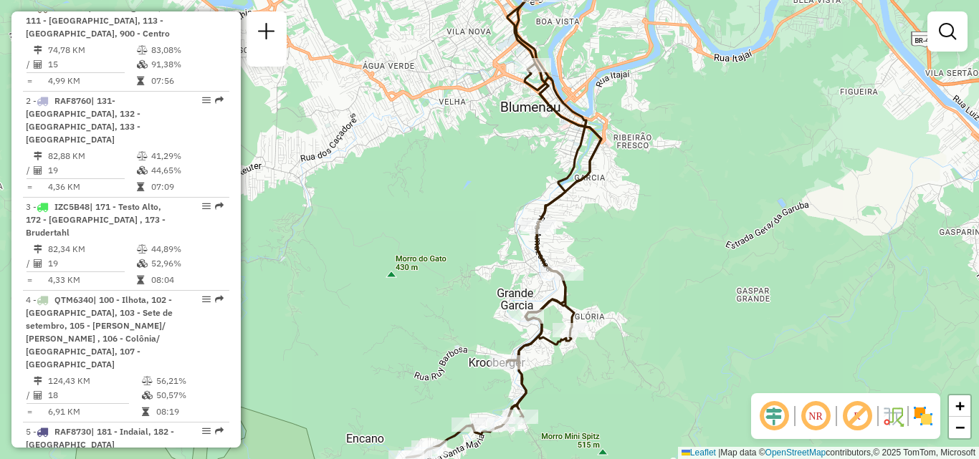
drag, startPoint x: 481, startPoint y: 263, endPoint x: 465, endPoint y: 252, distance: 19.7
click at [466, 254] on div "Janela de atendimento Grade de atendimento Capacidade Transportadoras Veículos …" at bounding box center [489, 229] width 979 height 459
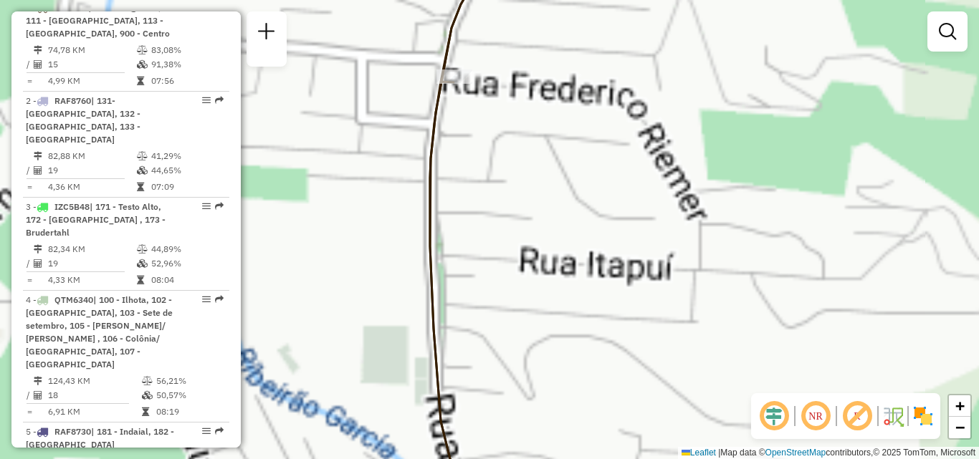
drag, startPoint x: 551, startPoint y: 204, endPoint x: 618, endPoint y: 310, distance: 125.0
click at [618, 310] on div "Janela de atendimento Grade de atendimento Capacidade Transportadoras Veículos …" at bounding box center [489, 229] width 979 height 459
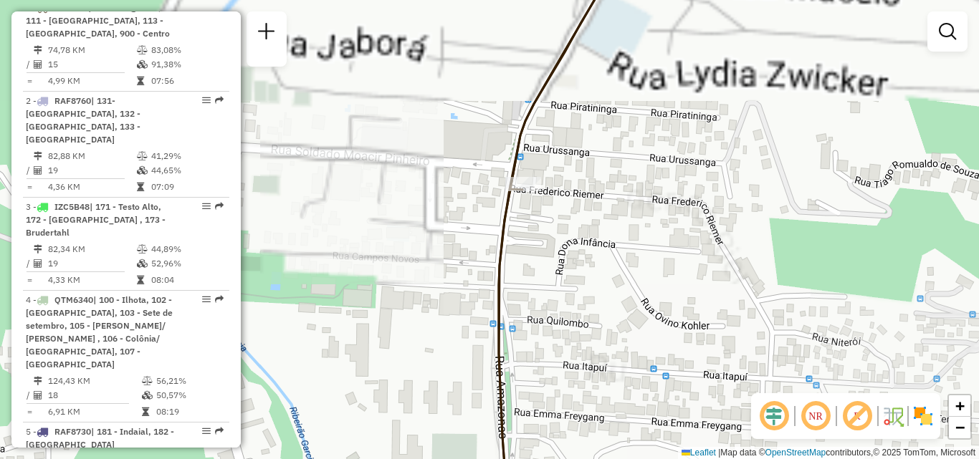
drag, startPoint x: 594, startPoint y: 264, endPoint x: 605, endPoint y: 335, distance: 72.6
click at [605, 335] on div "Janela de atendimento Grade de atendimento Capacidade Transportadoras Veículos …" at bounding box center [489, 229] width 979 height 459
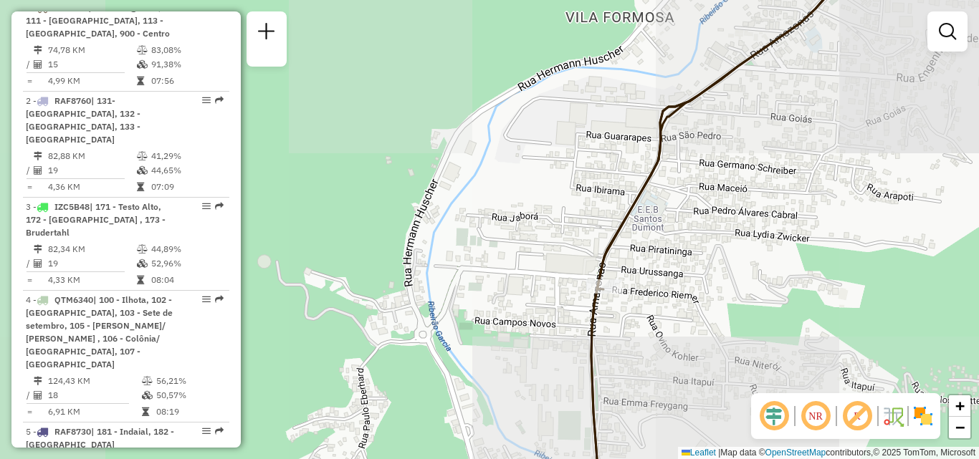
click at [626, 294] on div "Janela de atendimento Grade de atendimento Capacidade Transportadoras Veículos …" at bounding box center [489, 229] width 979 height 459
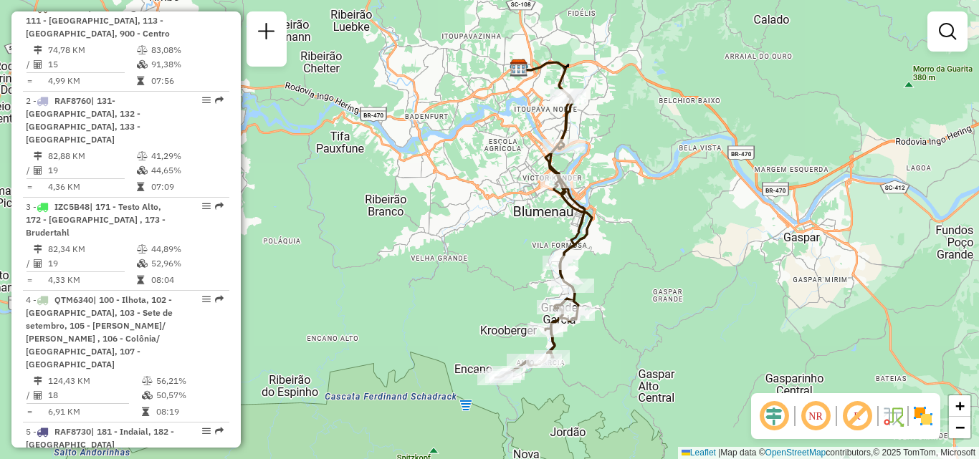
drag, startPoint x: 512, startPoint y: 305, endPoint x: 478, endPoint y: 284, distance: 40.2
click at [478, 284] on div "Janela de atendimento Grade de atendimento Capacidade Transportadoras Veículos …" at bounding box center [489, 229] width 979 height 459
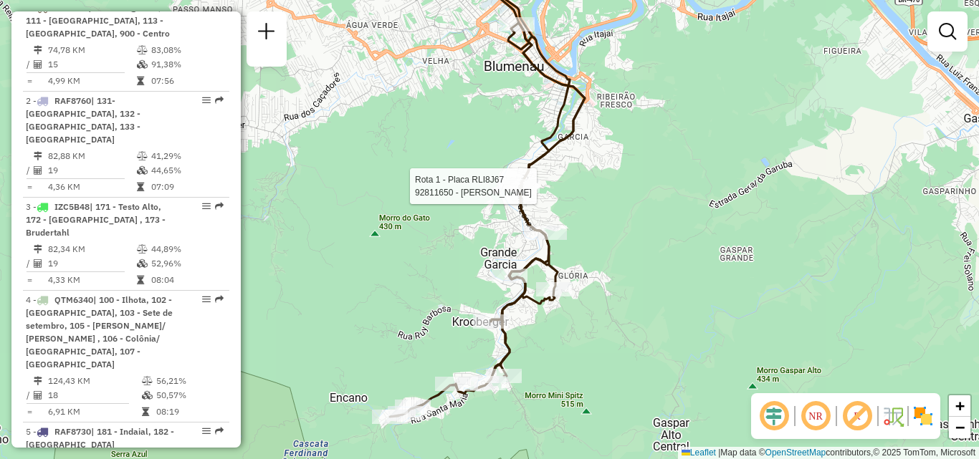
select select "**********"
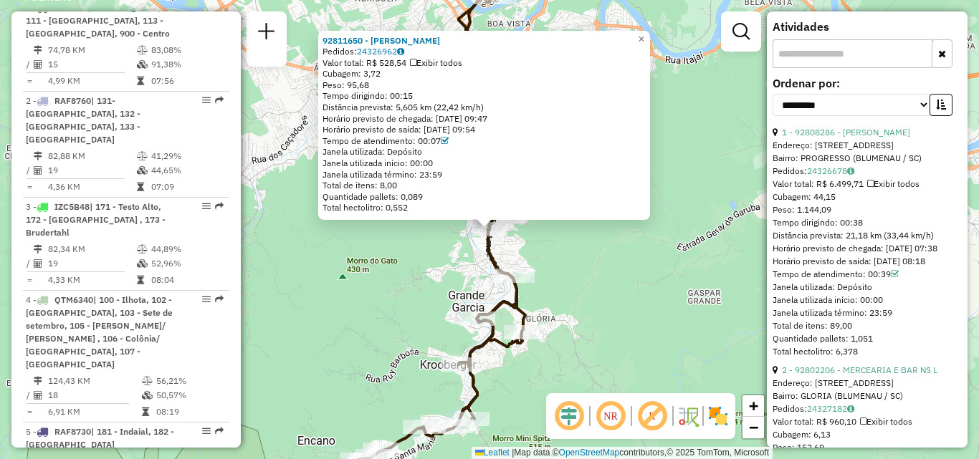
scroll to position [502, 0]
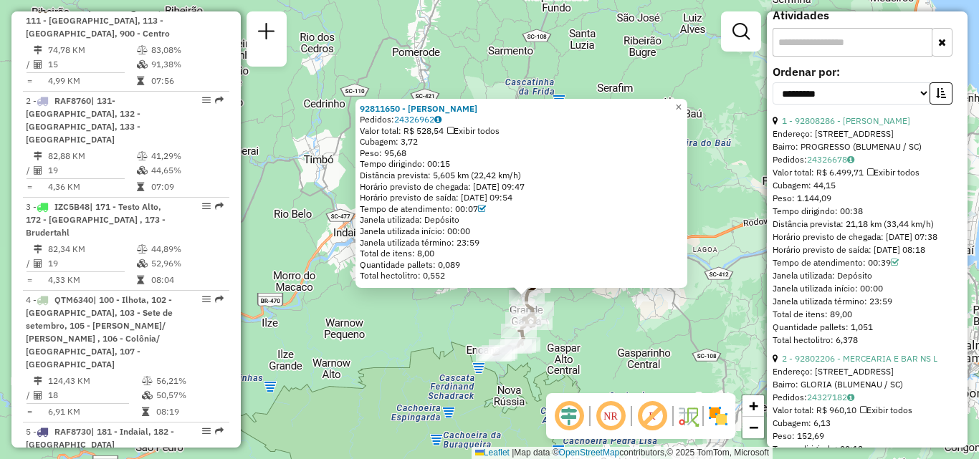
drag, startPoint x: 475, startPoint y: 359, endPoint x: 426, endPoint y: 346, distance: 50.4
click at [426, 346] on div "92811650 - [PERSON_NAME] Pedidos: 24326962 Valor total: R$ 528,54 Exibir todos …" at bounding box center [489, 229] width 979 height 459
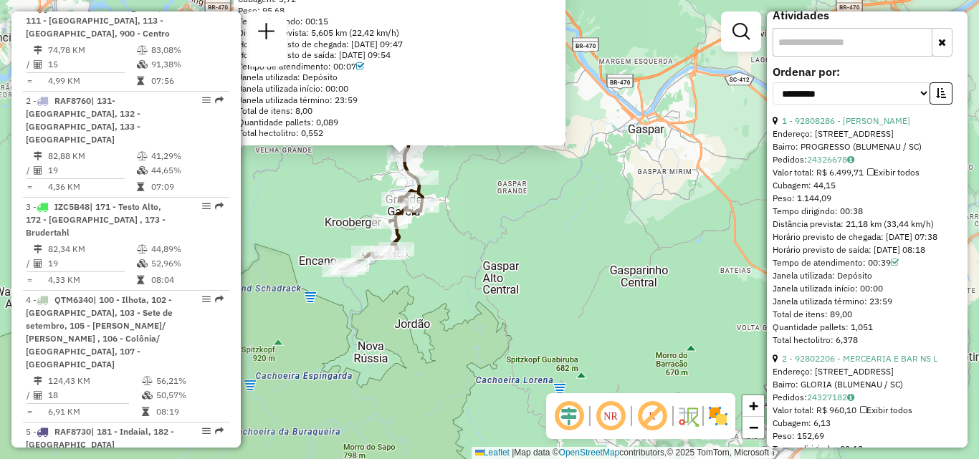
drag, startPoint x: 494, startPoint y: 339, endPoint x: 522, endPoint y: 345, distance: 29.2
click at [522, 345] on div "92811650 - [PERSON_NAME] Pedidos: 24326962 Valor total: R$ 528,54 Exibir todos …" at bounding box center [489, 229] width 979 height 459
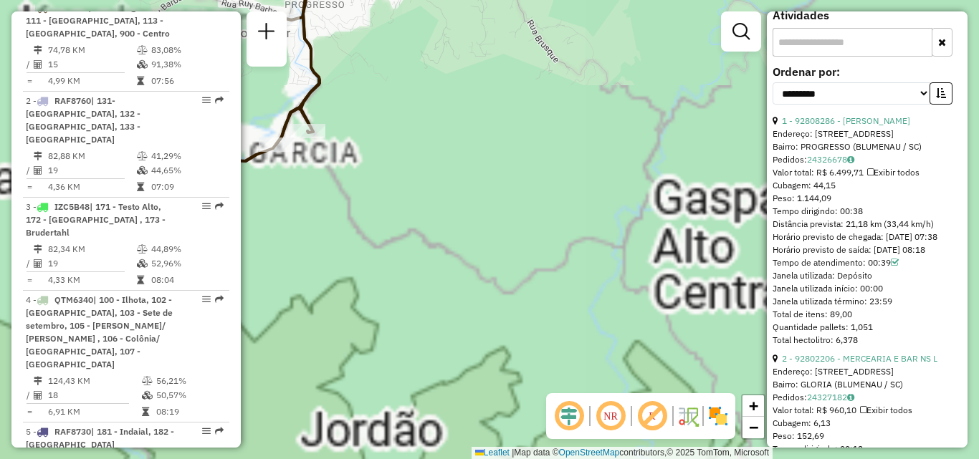
drag, startPoint x: 474, startPoint y: 296, endPoint x: 562, endPoint y: 370, distance: 115.4
click at [562, 370] on div "92811650 - [PERSON_NAME] Pedidos: 24326962 Valor total: R$ 528,54 Exibir todos …" at bounding box center [489, 229] width 979 height 459
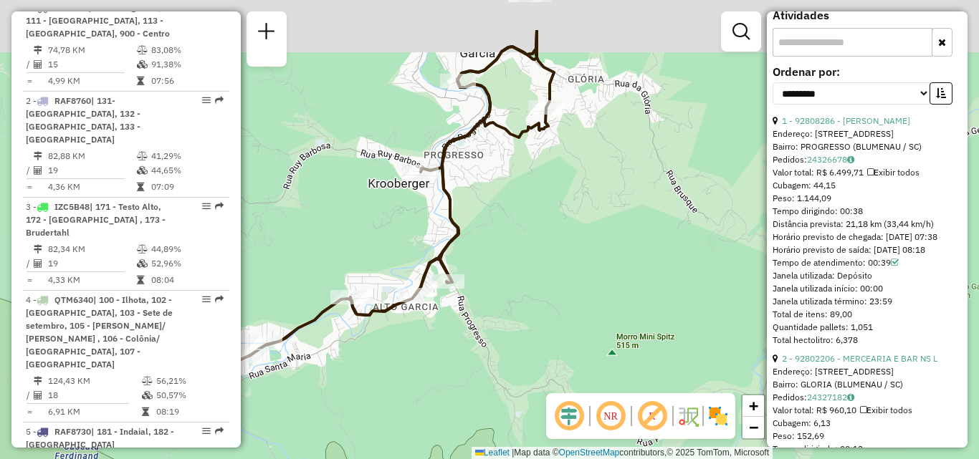
drag, startPoint x: 502, startPoint y: 296, endPoint x: 570, endPoint y: 398, distance: 122.0
click at [570, 398] on hb-router-mapa "Informações da Sessão 1281802 - [DATE] Criação: [DATE] 19:35 Depósito: CDD Blum…" at bounding box center [489, 229] width 979 height 459
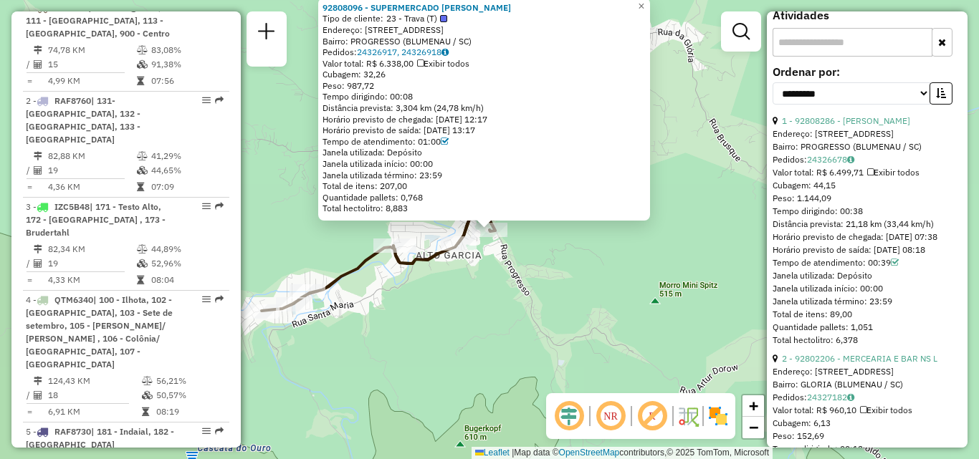
click at [502, 324] on div "92808096 - SUPERMERCADO ALVES F Tipo de cliente: 23 - Trava (T) Endereço: 081 R…" at bounding box center [489, 229] width 979 height 459
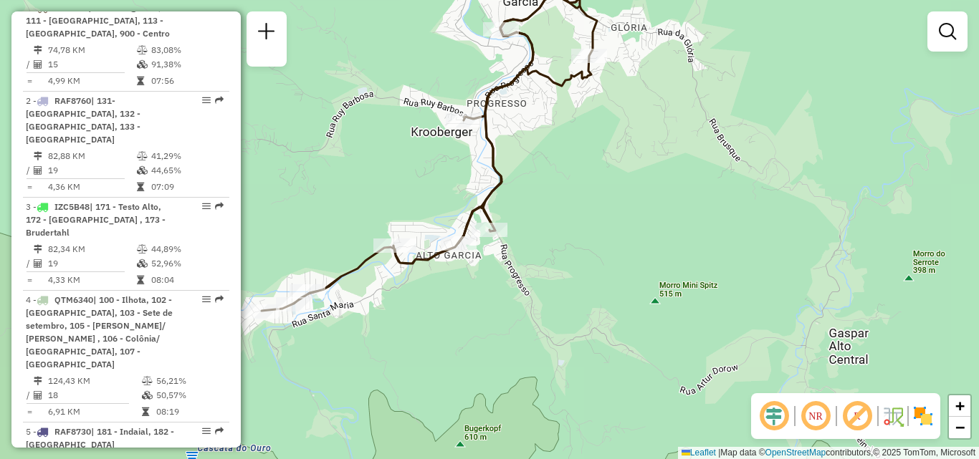
click at [658, 338] on div "Janela de atendimento Grade de atendimento Capacidade Transportadoras Veículos …" at bounding box center [489, 229] width 979 height 459
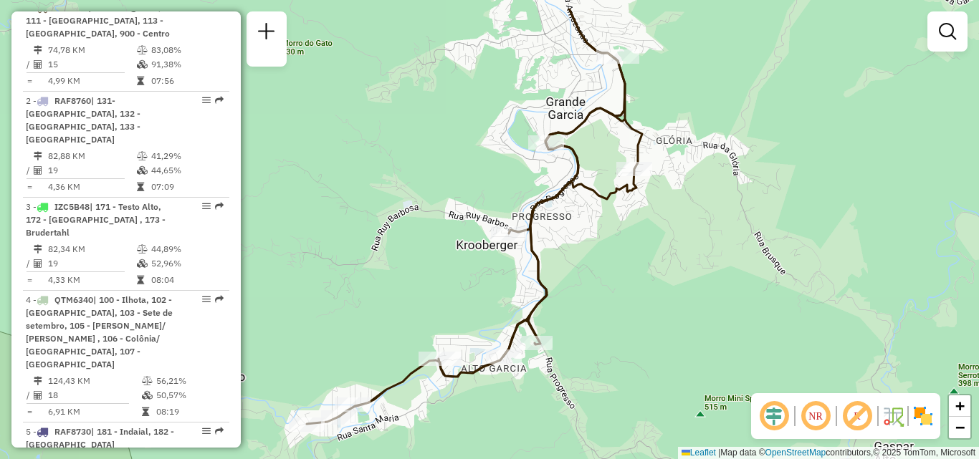
drag, startPoint x: 593, startPoint y: 394, endPoint x: 498, endPoint y: 487, distance: 133.3
click at [498, 459] on html "Aguarde... Pop-up bloqueado! Seu navegador bloqueou automáticamente a abertura …" at bounding box center [489, 229] width 979 height 459
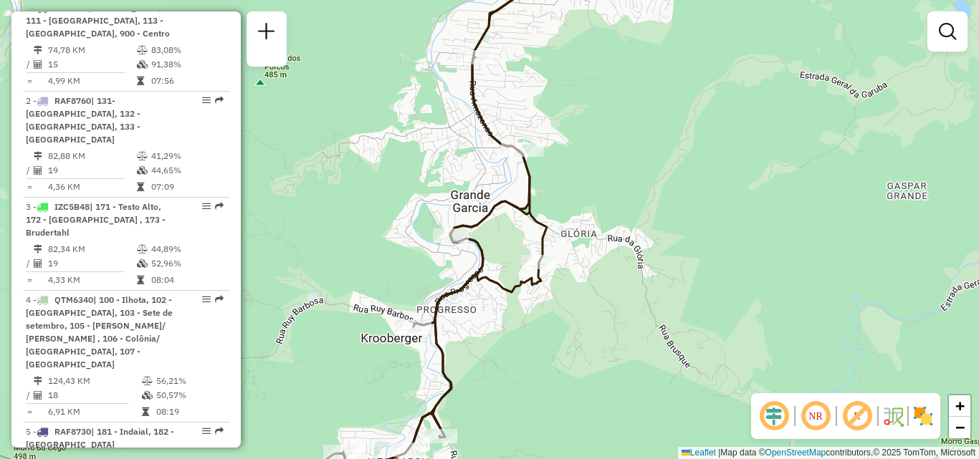
drag, startPoint x: 555, startPoint y: 379, endPoint x: 550, endPoint y: 480, distance: 101.1
click at [550, 459] on html "Aguarde... Pop-up bloqueado! Seu navegador bloqueou automáticamente a abertura …" at bounding box center [489, 229] width 979 height 459
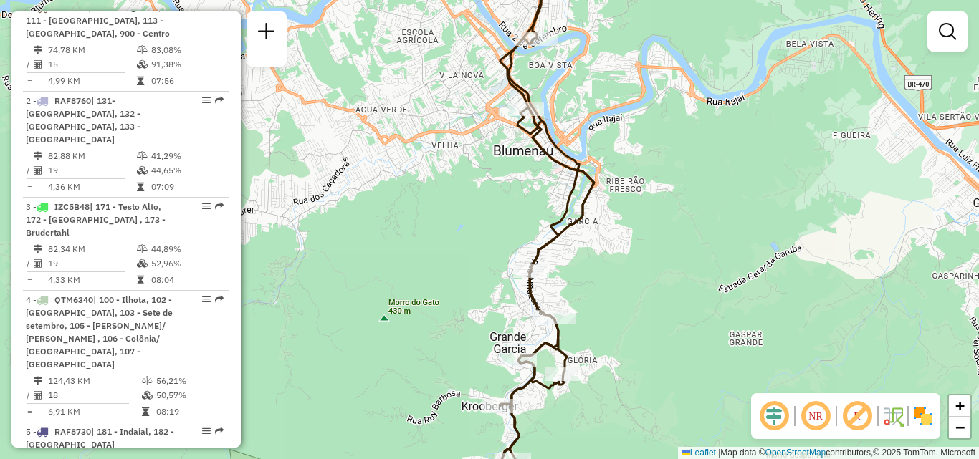
drag, startPoint x: 641, startPoint y: 307, endPoint x: 611, endPoint y: 437, distance: 133.1
click at [611, 437] on div "Janela de atendimento Grade de atendimento Capacidade Transportadoras Veículos …" at bounding box center [489, 229] width 979 height 459
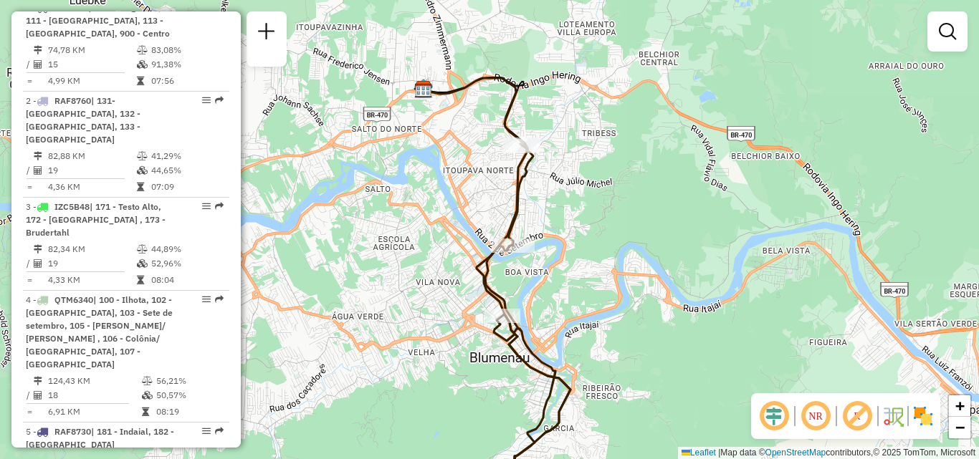
click at [606, 435] on div "Janela de atendimento Grade de atendimento Capacidade Transportadoras Veículos …" at bounding box center [489, 229] width 979 height 459
select select "**********"
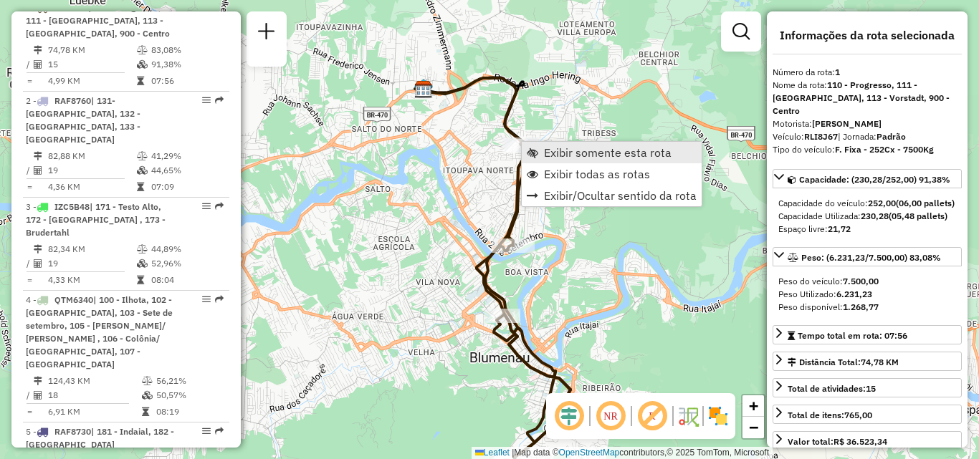
click at [594, 154] on span "Exibir somente esta rota" at bounding box center [608, 152] width 128 height 11
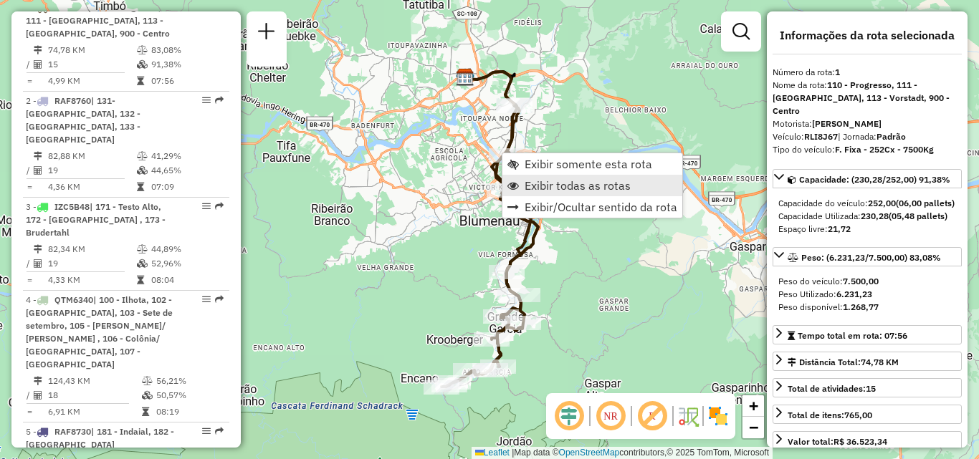
click at [527, 188] on span "Exibir todas as rotas" at bounding box center [577, 185] width 106 height 11
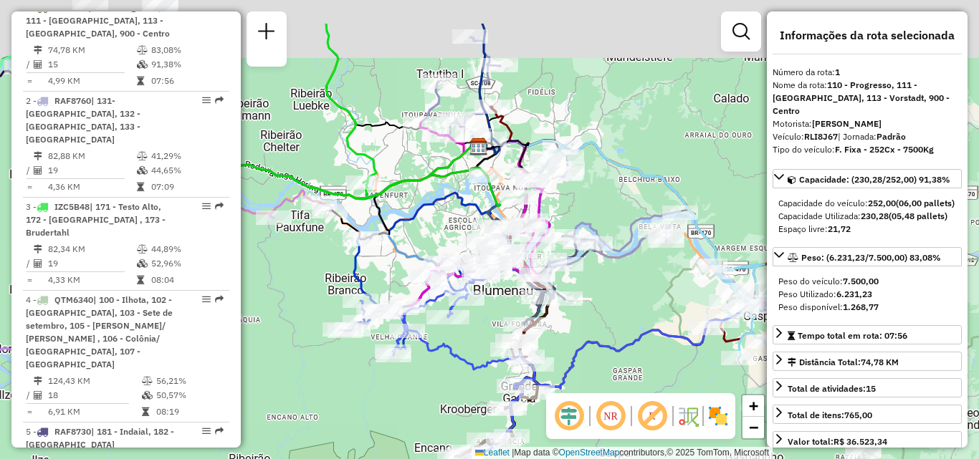
drag, startPoint x: 333, startPoint y: 312, endPoint x: 565, endPoint y: 413, distance: 252.5
click at [518, 422] on div "Janela de atendimento Grade de atendimento Capacidade Transportadoras Veículos …" at bounding box center [489, 229] width 979 height 459
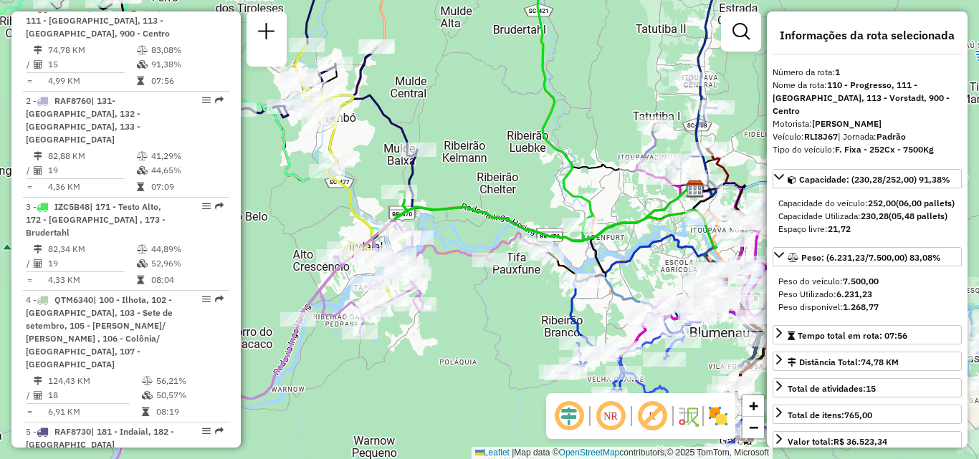
drag, startPoint x: 523, startPoint y: 357, endPoint x: 639, endPoint y: 350, distance: 116.2
click at [639, 350] on div "Janela de atendimento Grade de atendimento Capacidade Transportadoras Veículos …" at bounding box center [489, 229] width 979 height 459
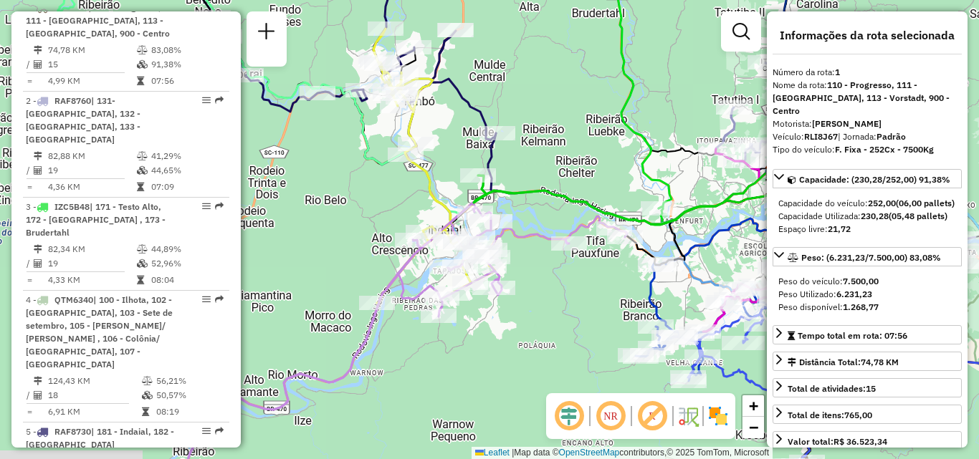
drag, startPoint x: 387, startPoint y: 280, endPoint x: 376, endPoint y: 277, distance: 11.3
click at [376, 277] on div "Janela de atendimento Grade de atendimento Capacidade Transportadoras Veículos …" at bounding box center [489, 229] width 979 height 459
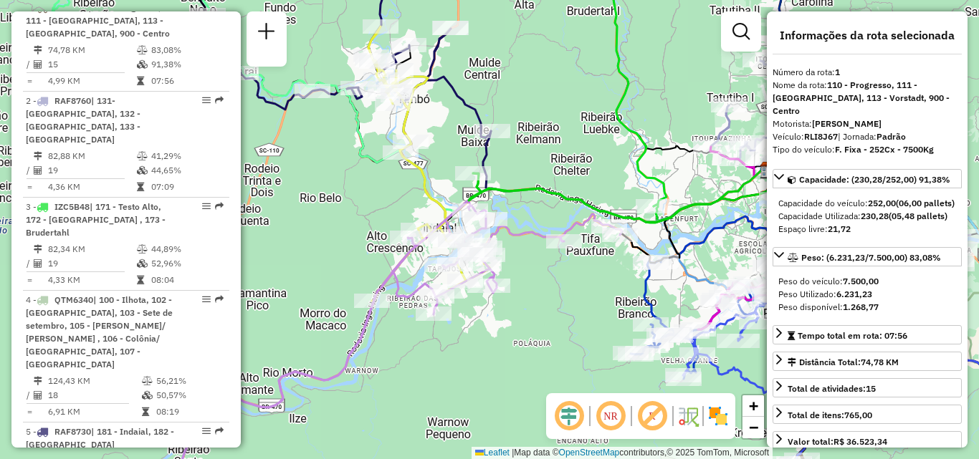
drag, startPoint x: 542, startPoint y: 284, endPoint x: 423, endPoint y: 284, distance: 118.9
click at [442, 284] on div "Janela de atendimento Grade de atendimento Capacidade Transportadoras Veículos …" at bounding box center [489, 229] width 979 height 459
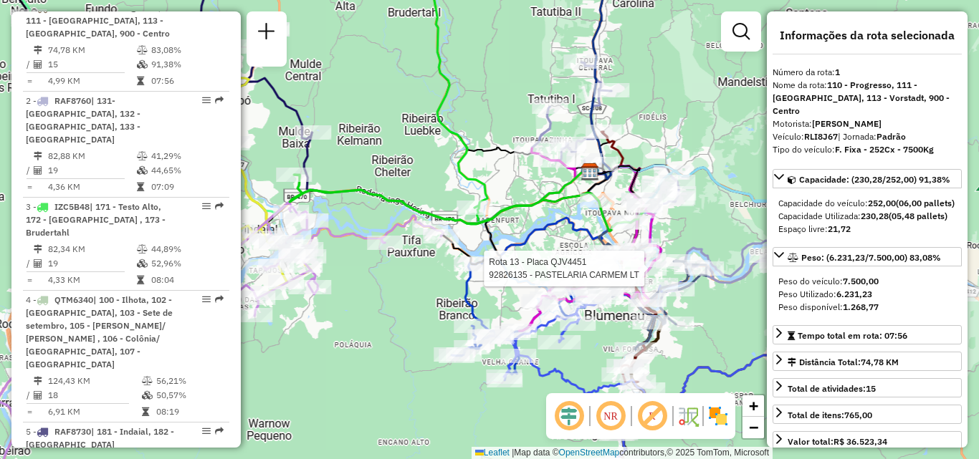
click at [631, 276] on div at bounding box center [649, 269] width 36 height 14
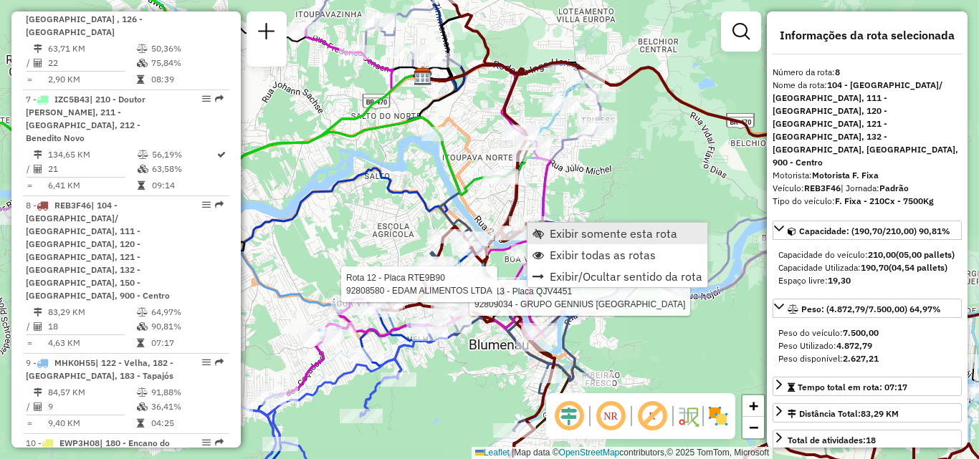
scroll to position [1240, 0]
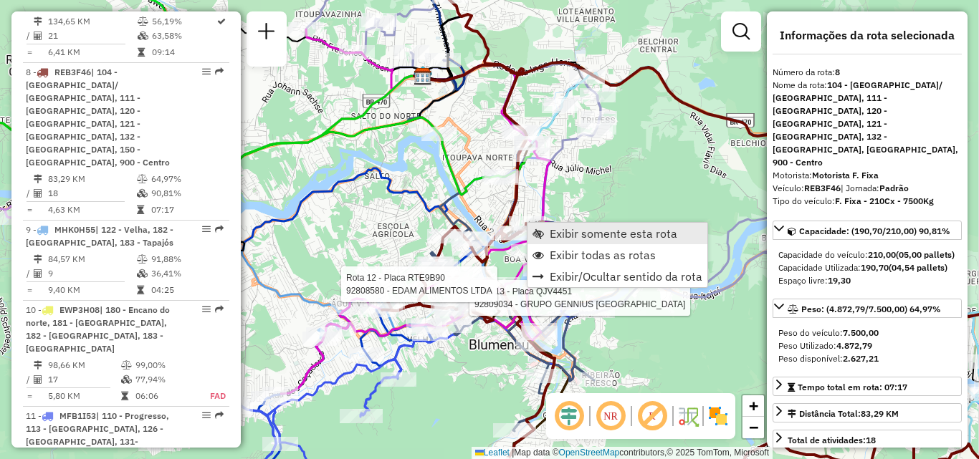
click at [552, 230] on span "Exibir somente esta rota" at bounding box center [614, 233] width 128 height 11
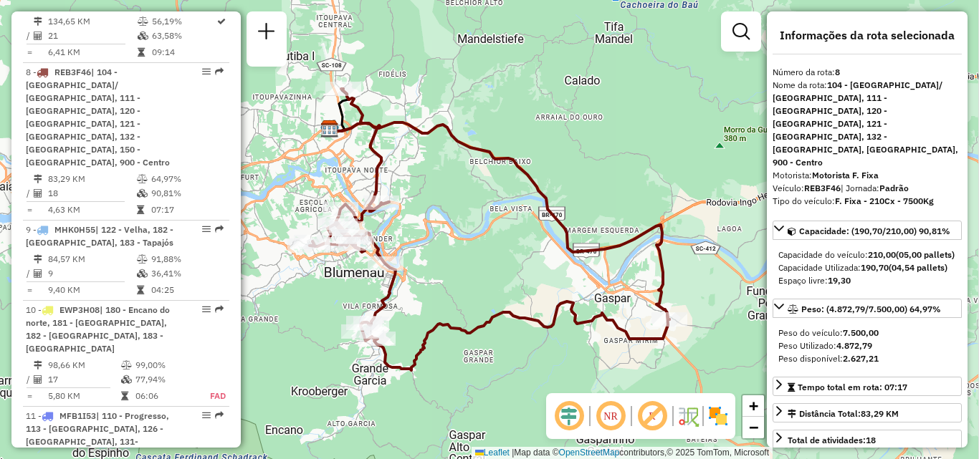
click at [542, 248] on div "Rota 8 - Placa REB3F46 92800490 - BAR [DOMAIN_NAME] MERC. Janela de atendimento…" at bounding box center [489, 229] width 979 height 459
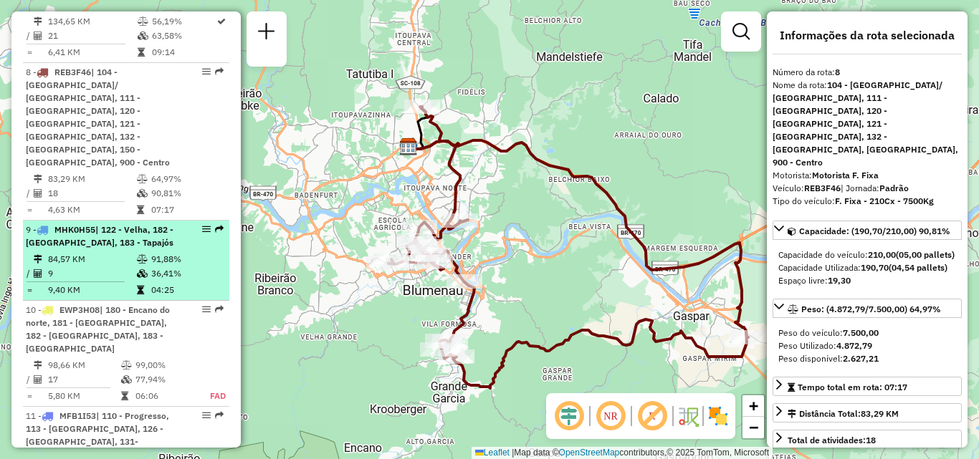
click at [78, 252] on td "84,57 KM" at bounding box center [91, 259] width 89 height 14
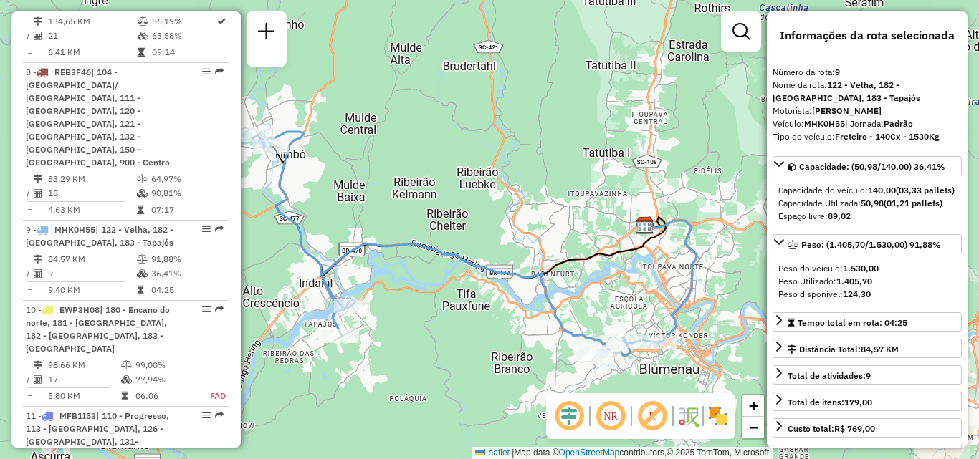
drag, startPoint x: 416, startPoint y: 333, endPoint x: 480, endPoint y: 339, distance: 64.7
click at [480, 339] on div "Janela de atendimento Grade de atendimento Capacidade Transportadoras Veículos …" at bounding box center [489, 229] width 979 height 459
